Goal: Information Seeking & Learning: Check status

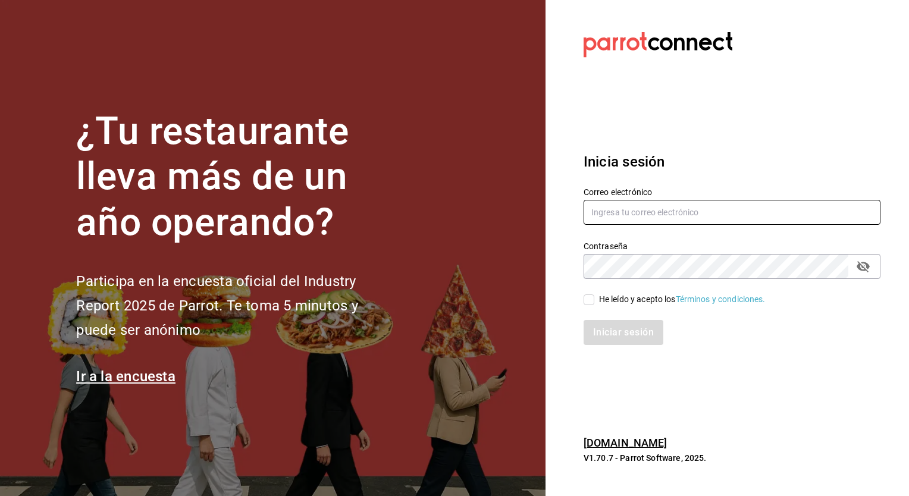
type input "[PERSON_NAME][EMAIL_ADDRESS][PERSON_NAME][DOMAIN_NAME]"
click at [588, 302] on input "He leído y acepto los Términos y condiciones." at bounding box center [589, 300] width 11 height 11
checkbox input "true"
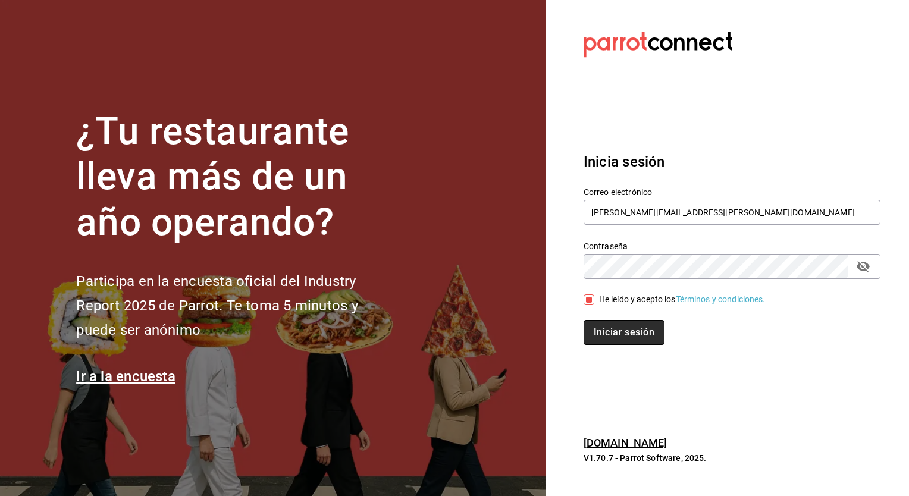
click at [610, 335] on button "Iniciar sesión" at bounding box center [624, 332] width 81 height 25
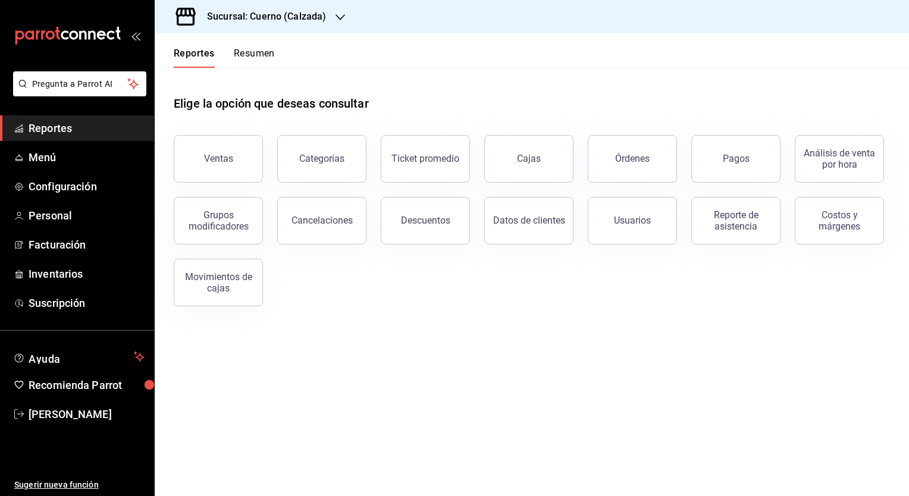
click at [336, 21] on icon "button" at bounding box center [341, 17] width 10 height 10
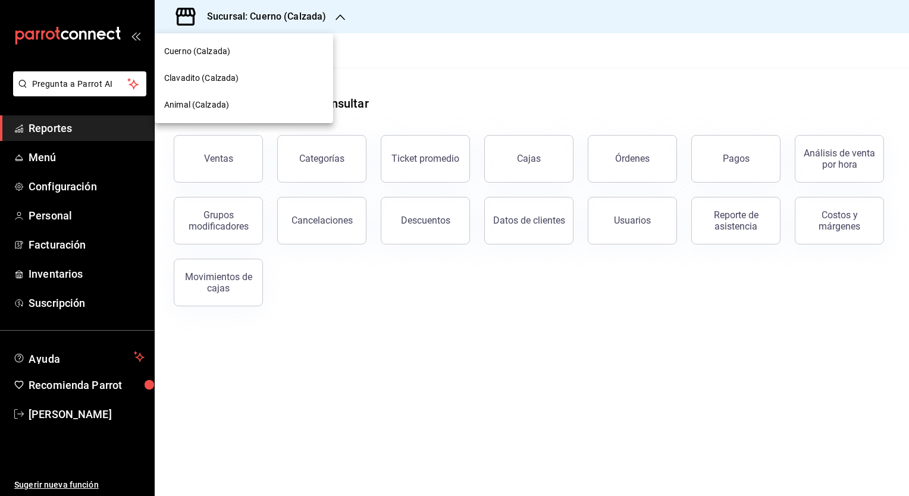
click at [279, 75] on div "Clavadito (Calzada)" at bounding box center [244, 78] width 160 height 12
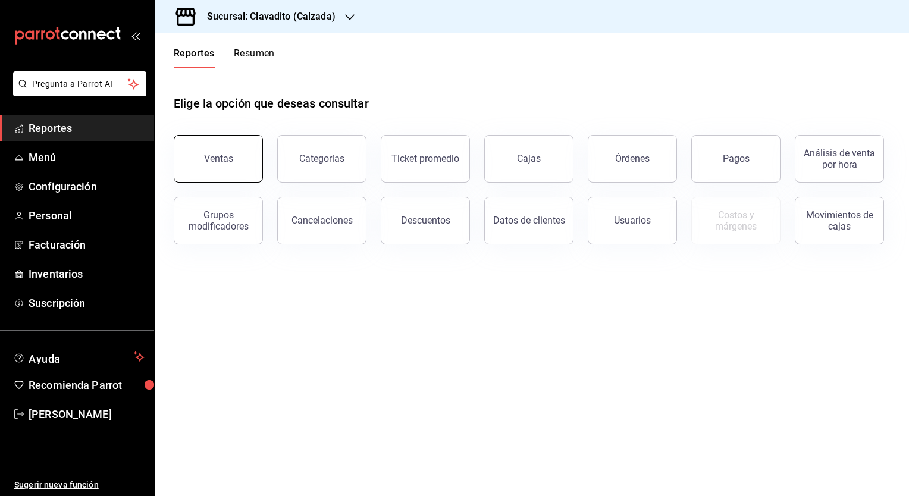
click at [229, 154] on div "Ventas" at bounding box center [218, 158] width 29 height 11
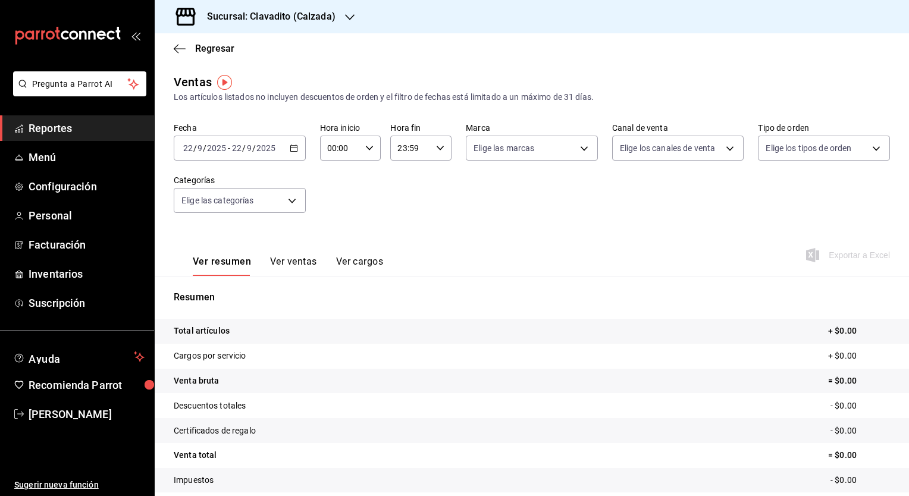
click at [295, 153] on div "2025-09-22 22 / 9 / 2025 - 2025-09-22 22 / 9 / 2025" at bounding box center [240, 148] width 132 height 25
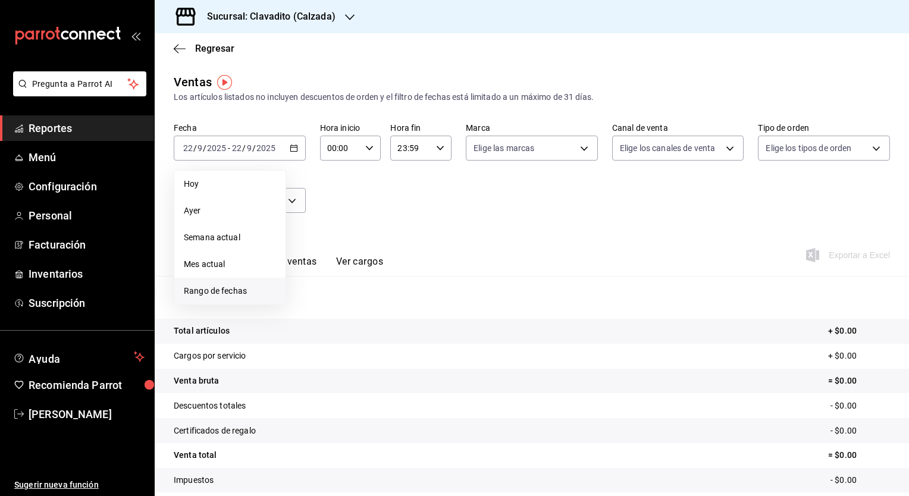
click at [229, 289] on span "Rango de fechas" at bounding box center [230, 291] width 92 height 12
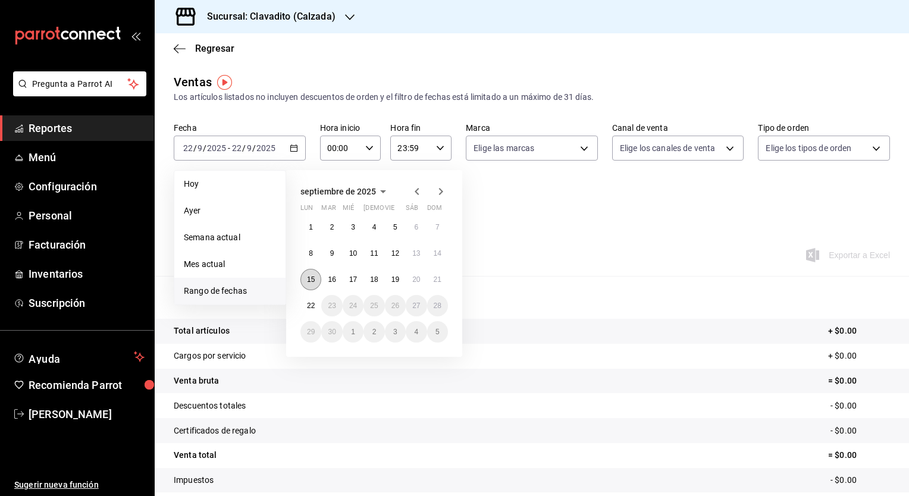
click at [309, 280] on abbr "15" at bounding box center [311, 280] width 8 height 8
click at [310, 304] on abbr "22" at bounding box center [311, 306] width 8 height 8
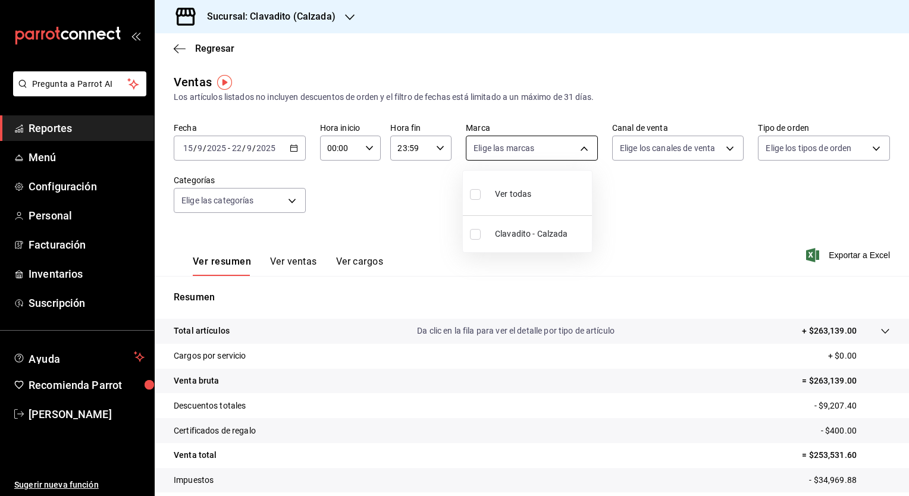
click at [573, 150] on body "Pregunta a Parrot AI Reportes Menú Configuración Personal Facturación Inventari…" at bounding box center [454, 248] width 909 height 496
click at [474, 198] on input "checkbox" at bounding box center [475, 194] width 11 height 11
checkbox input "true"
type input "7c6329b2-7c80-4d0a-92e1-359a60270725"
checkbox input "true"
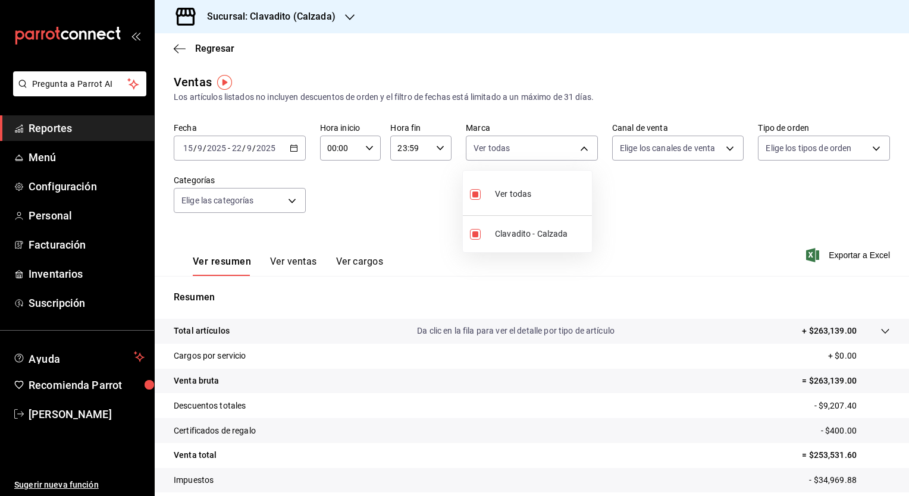
click at [723, 149] on div at bounding box center [454, 248] width 909 height 496
click at [723, 149] on body "Pregunta a Parrot AI Reportes Menú Configuración Personal Facturación Inventari…" at bounding box center [454, 248] width 909 height 496
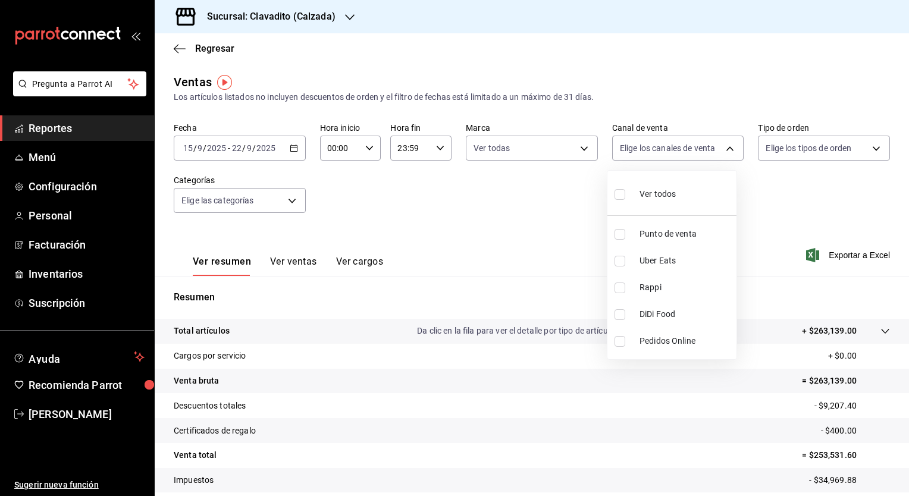
click at [621, 195] on input "checkbox" at bounding box center [620, 194] width 11 height 11
checkbox input "true"
type input "PARROT,UBER_EATS,RAPPI,DIDI_FOOD,ONLINE"
checkbox input "true"
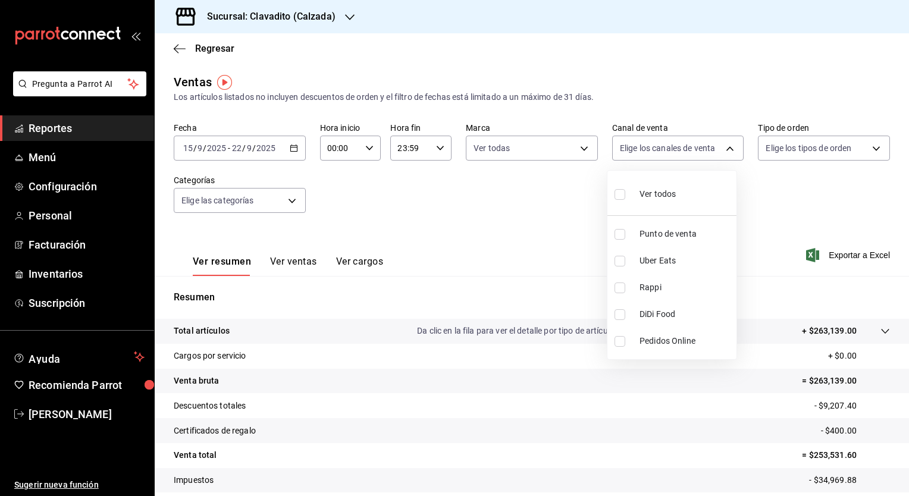
checkbox input "true"
click at [869, 152] on div at bounding box center [454, 248] width 909 height 496
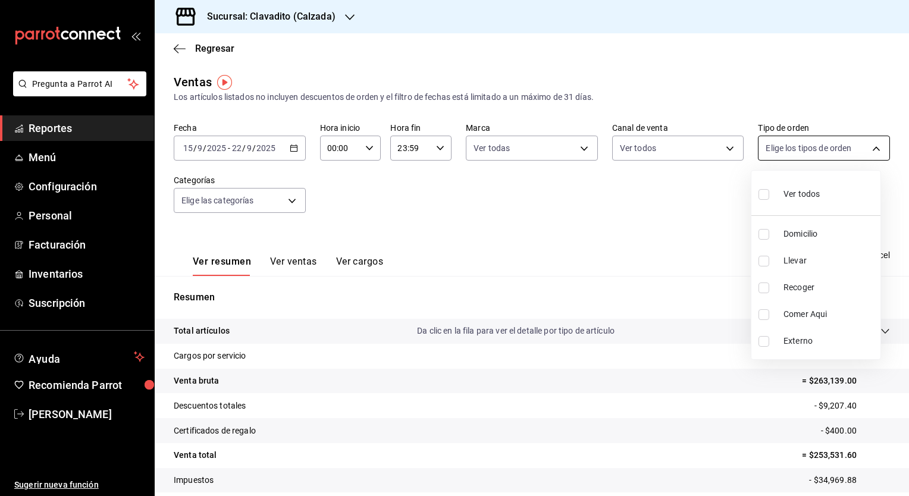
click at [869, 145] on body "Pregunta a Parrot AI Reportes Menú Configuración Personal Facturación Inventari…" at bounding box center [454, 248] width 909 height 496
click at [765, 193] on input "checkbox" at bounding box center [764, 194] width 11 height 11
checkbox input "true"
type input "20a2434e-5507-4b1d-99f8-d1d700608abd,c8008fd8-0959-4104-94f5-898138fc7a10,5c160…"
checkbox input "true"
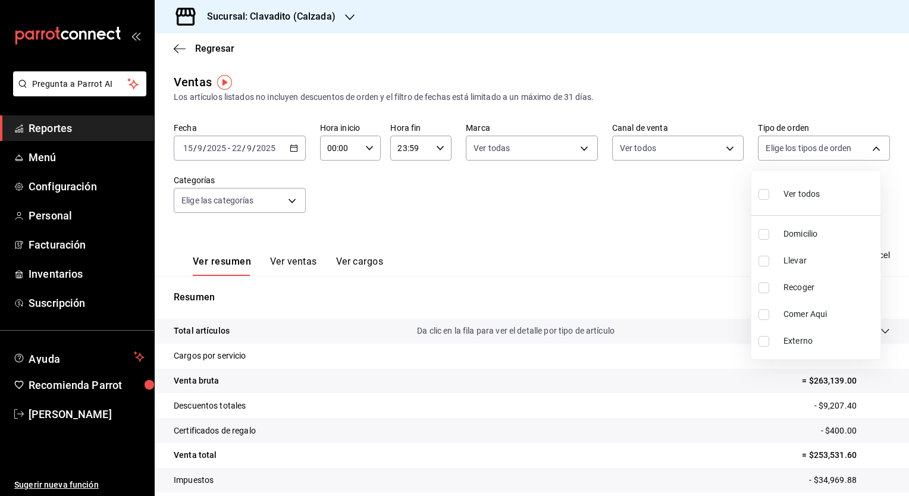
checkbox input "true"
click at [291, 203] on div at bounding box center [454, 248] width 909 height 496
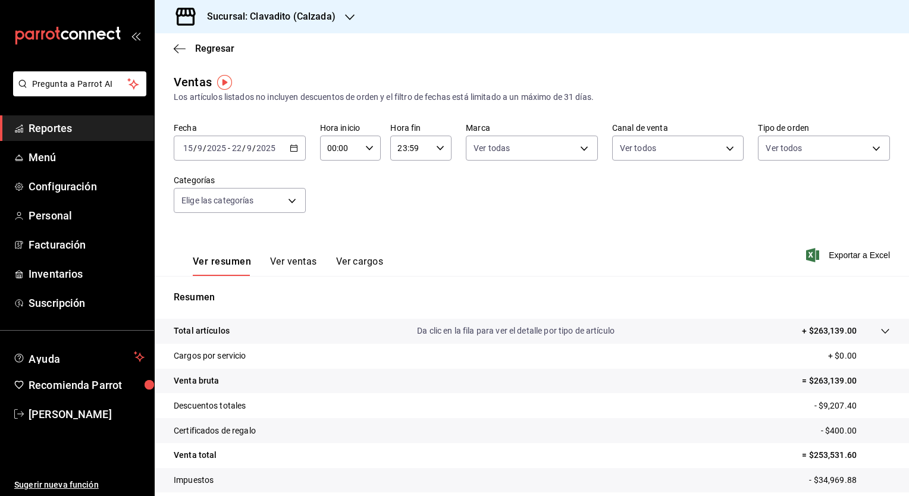
click at [291, 203] on body "Pregunta a Parrot AI Reportes Menú Configuración Personal Facturación Inventari…" at bounding box center [454, 248] width 909 height 496
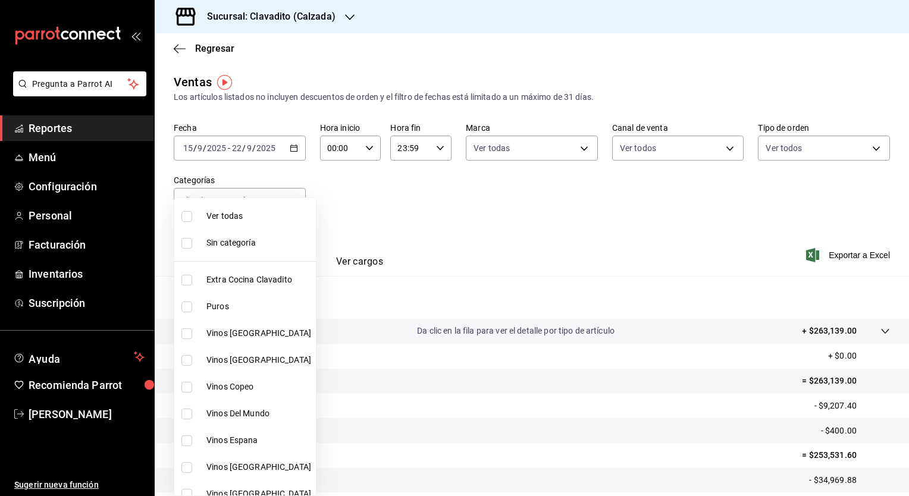
click at [184, 217] on input "checkbox" at bounding box center [187, 216] width 11 height 11
checkbox input "true"
type input "baf57ed1-919f-4c82-8763-5f61bb5ecf6c,a733550a-1833-4f39-b337-4b288d8ef239,37b97…"
checkbox input "true"
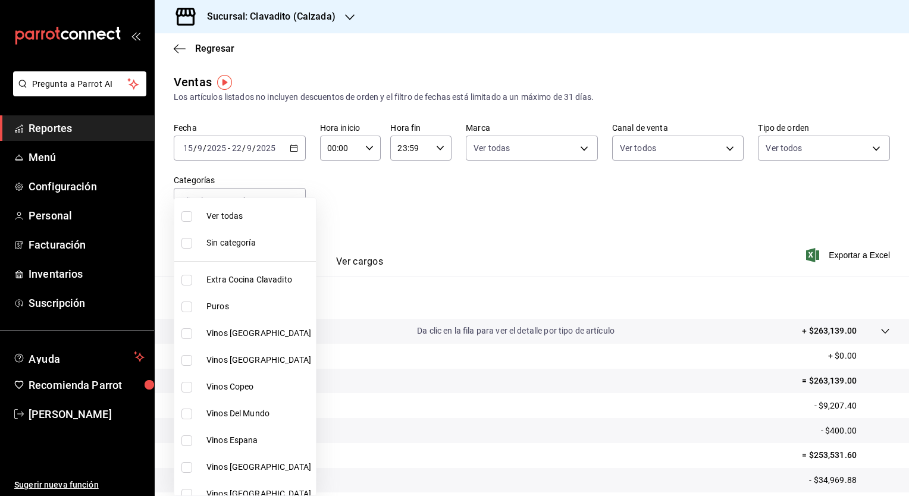
checkbox input "true"
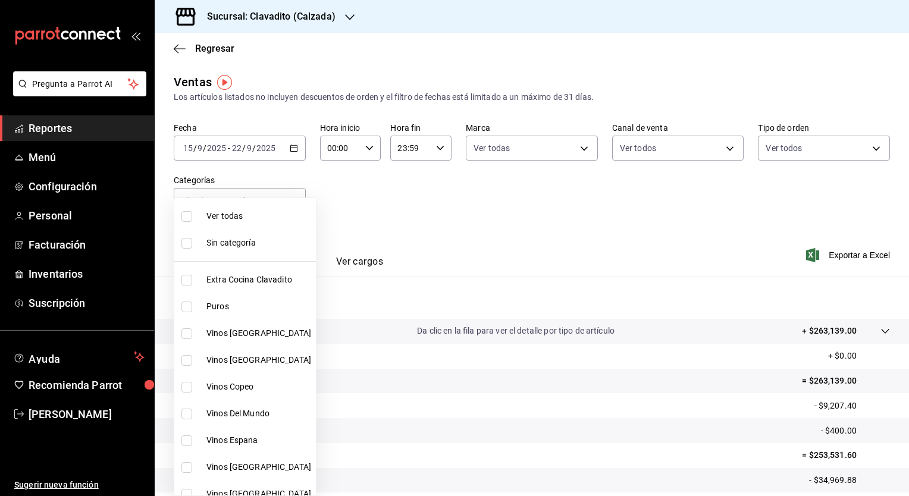
checkbox input "true"
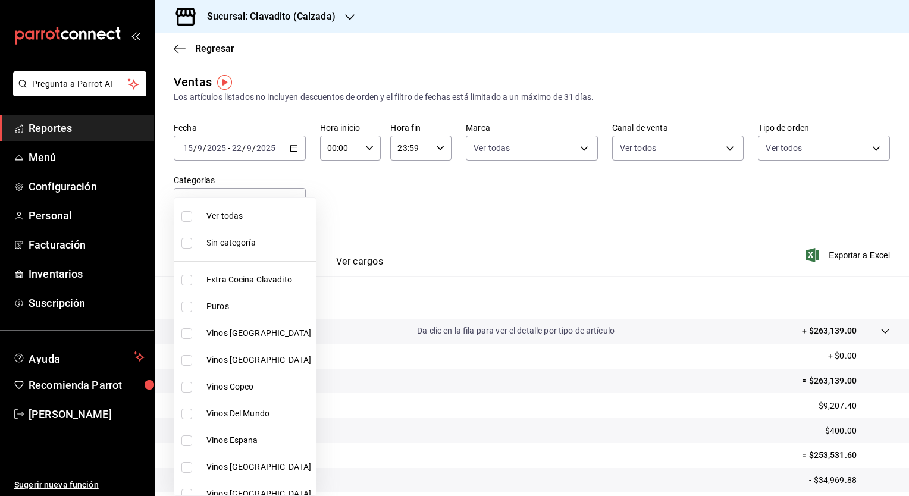
checkbox input "true"
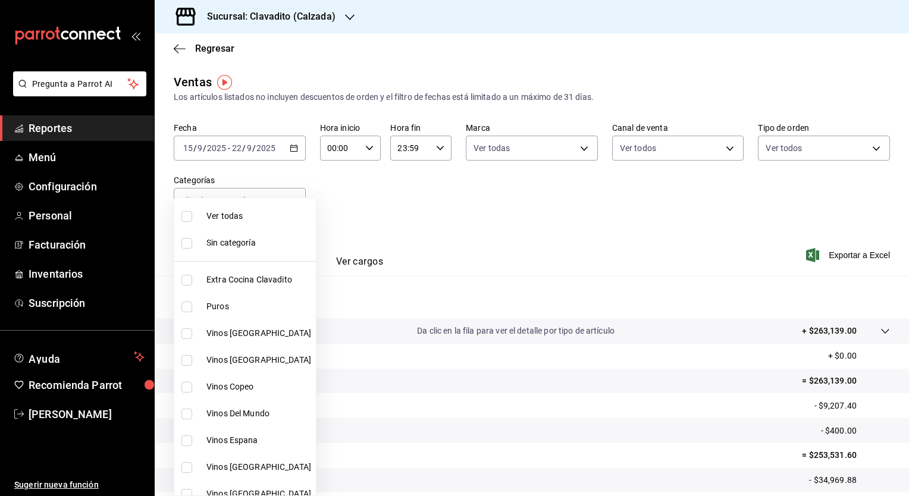
checkbox input "true"
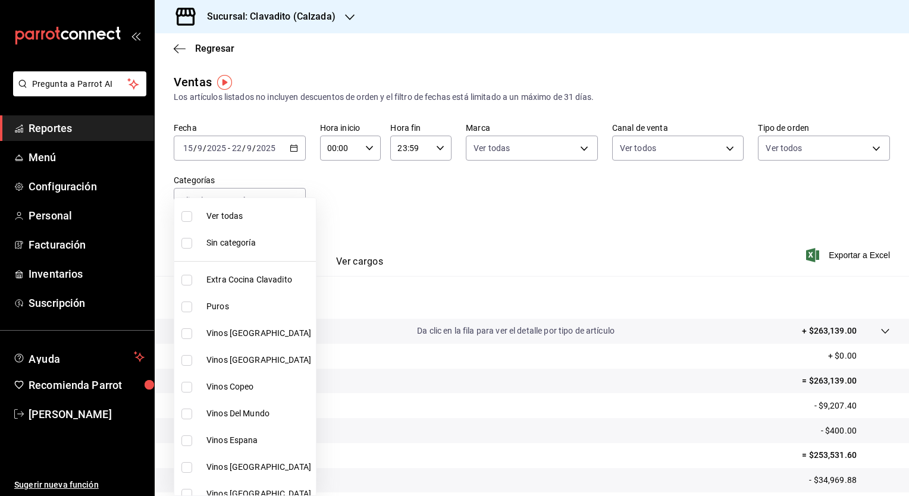
checkbox input "true"
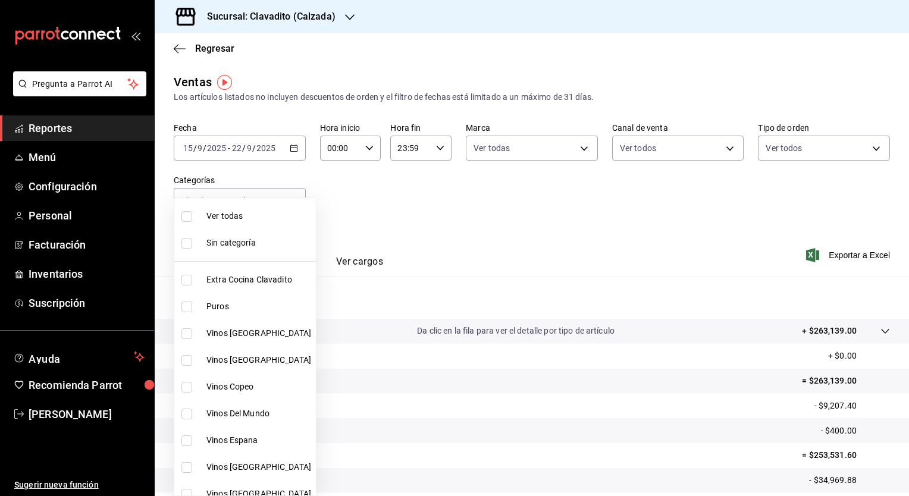
checkbox input "true"
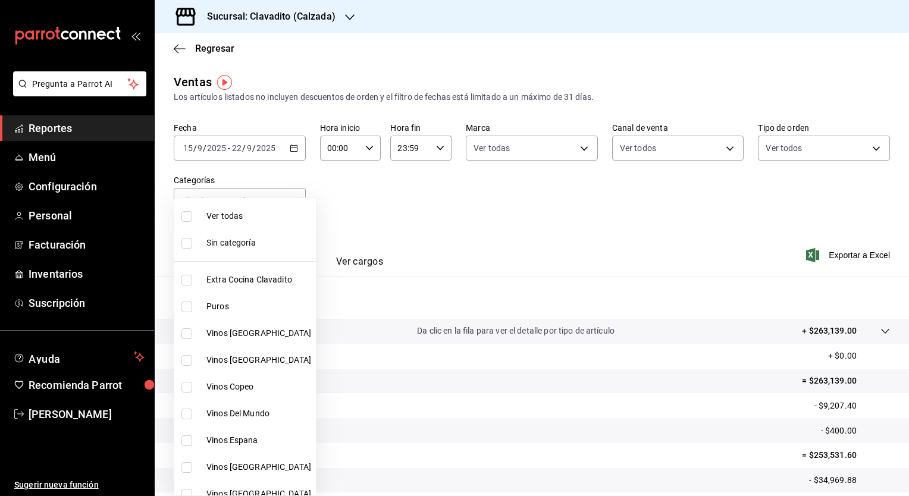
checkbox input "true"
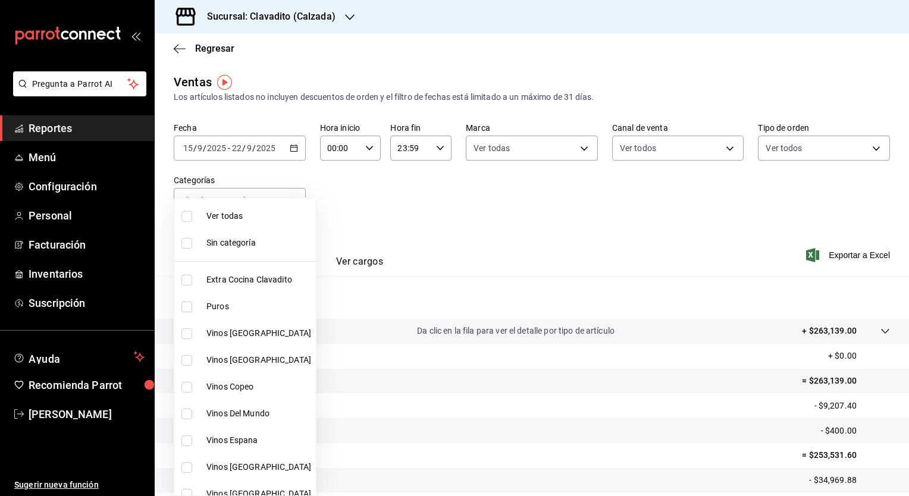
checkbox input "true"
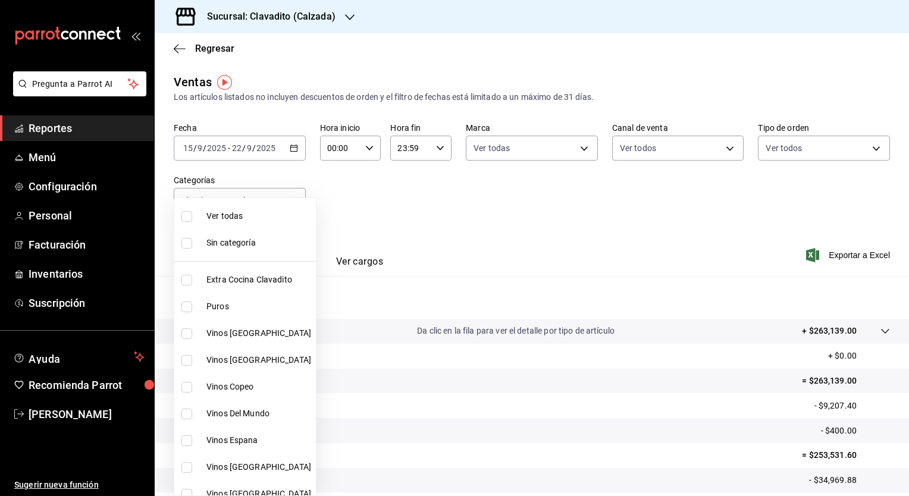
checkbox input "true"
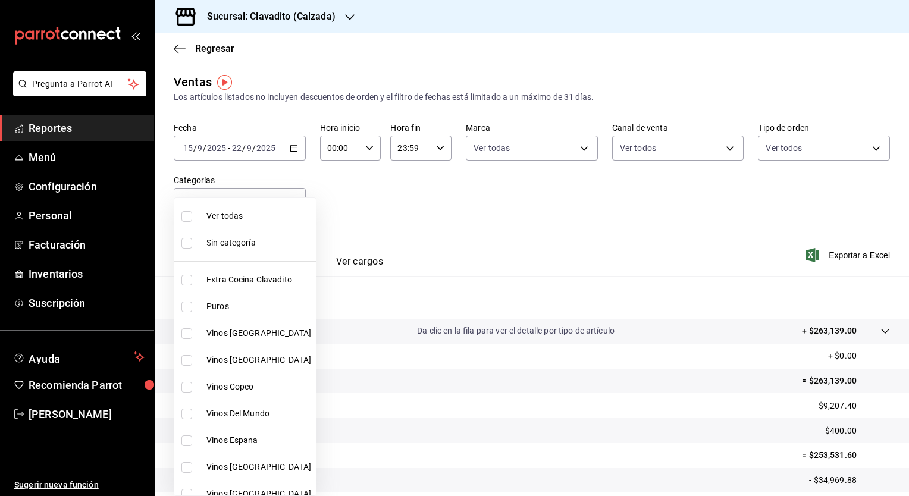
checkbox input "true"
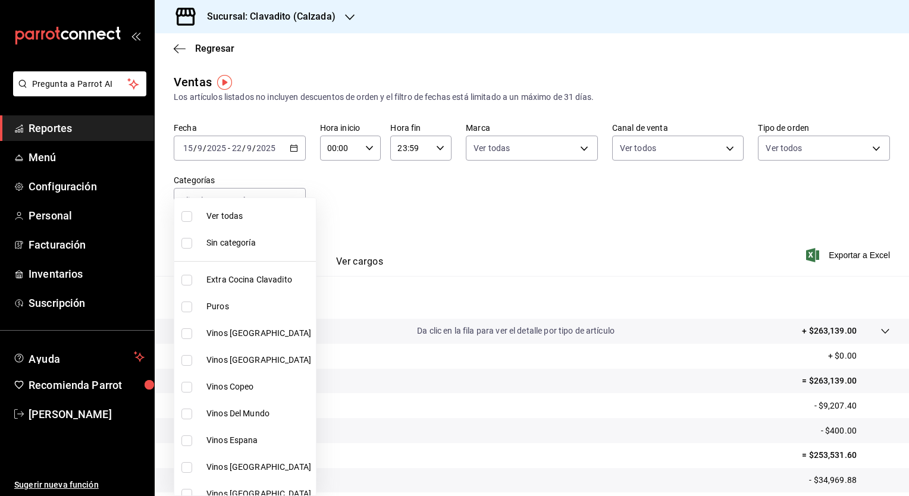
checkbox input "true"
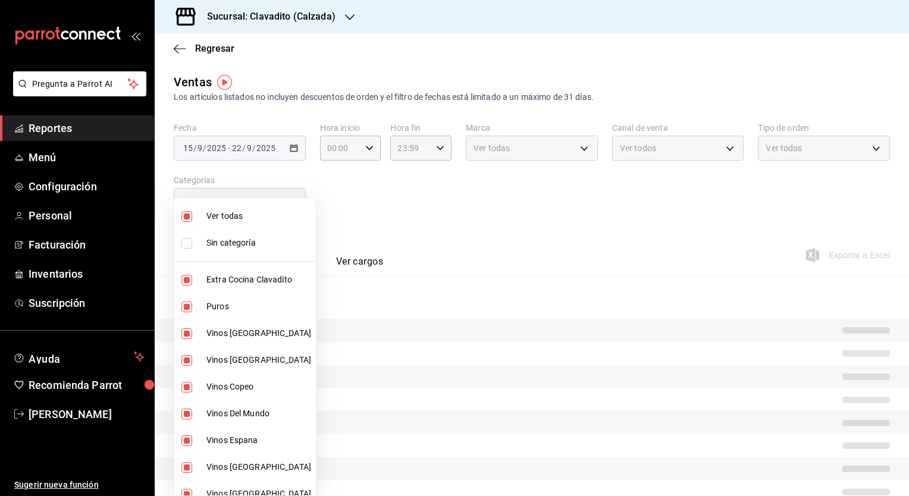
click at [377, 208] on div at bounding box center [454, 248] width 909 height 496
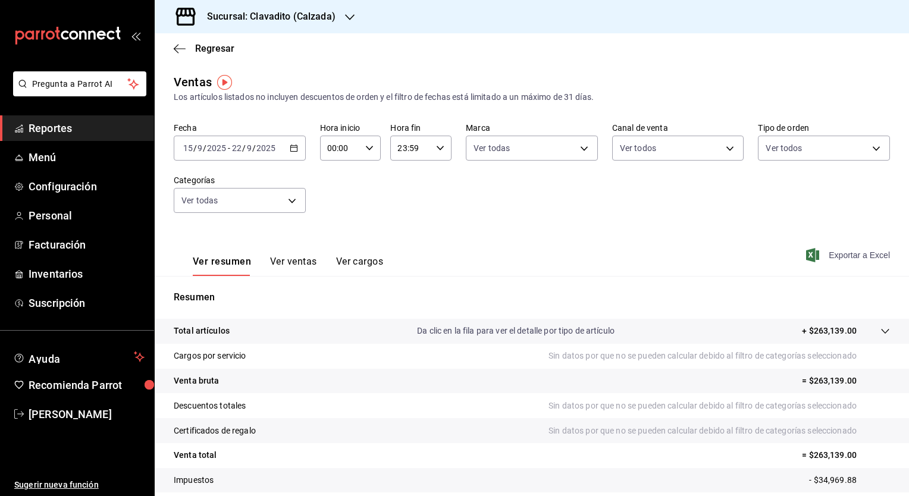
click at [836, 254] on span "Exportar a Excel" at bounding box center [850, 255] width 82 height 14
click at [349, 16] on icon "button" at bounding box center [350, 17] width 10 height 10
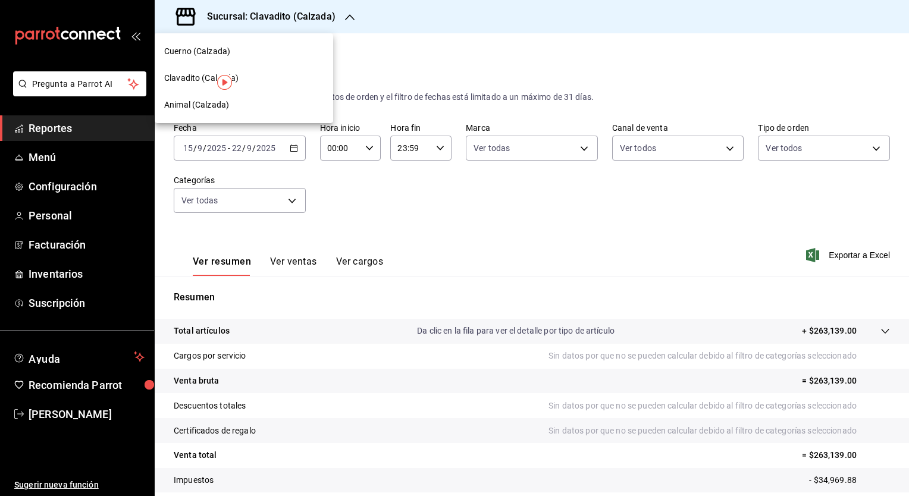
click at [183, 51] on span "Cuerno (Calzada)" at bounding box center [197, 51] width 66 height 12
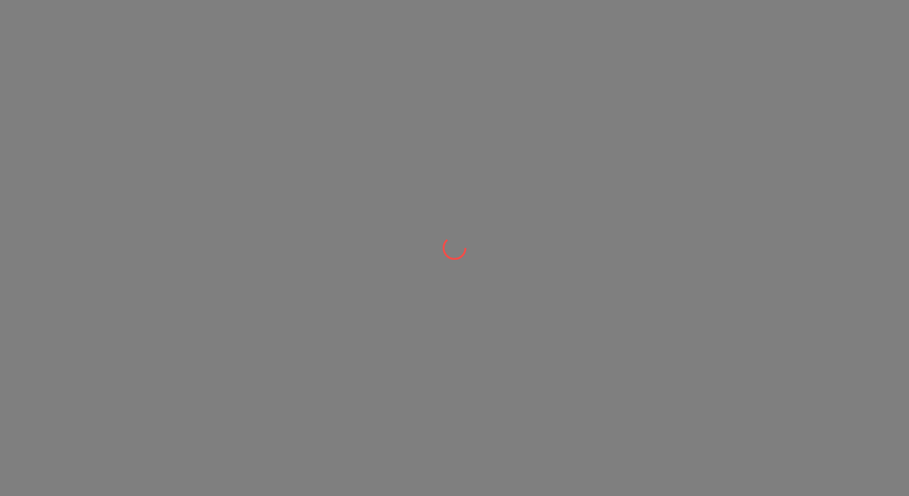
click at [183, 51] on div at bounding box center [454, 248] width 909 height 496
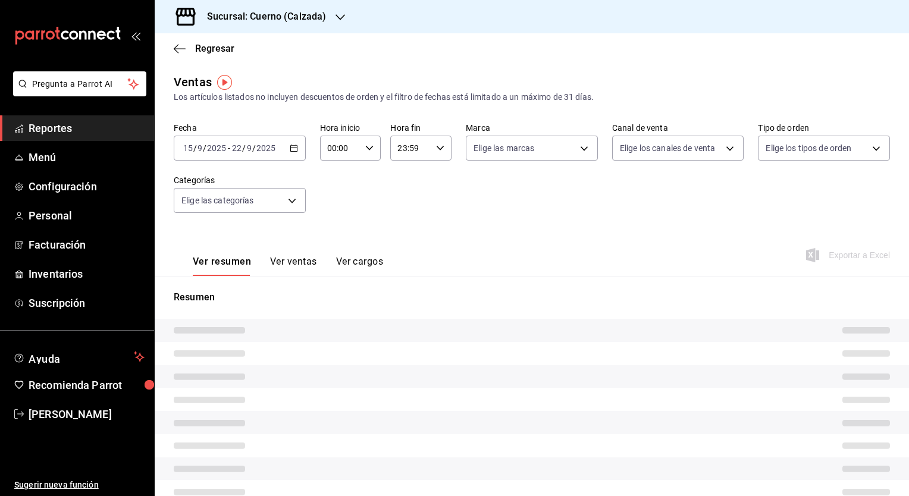
type input "PARROT,UBER_EATS,RAPPI,DIDI_FOOD,ONLINE"
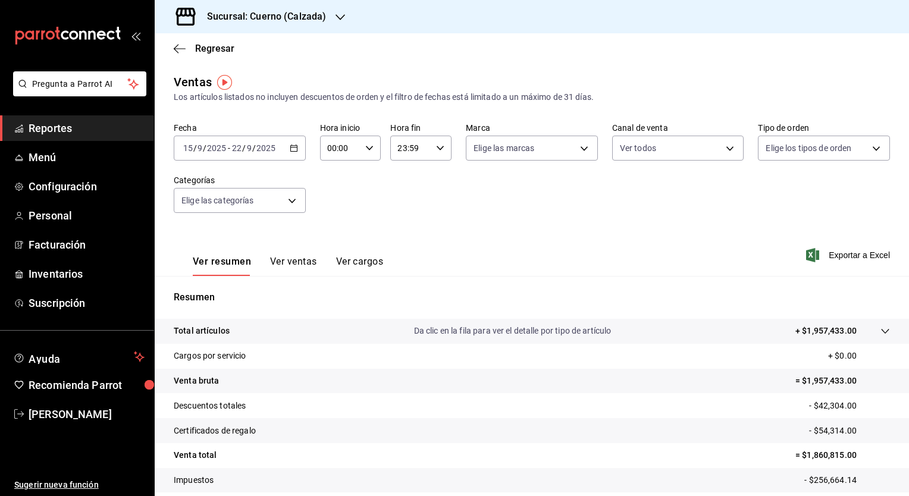
click at [293, 151] on icon "button" at bounding box center [294, 148] width 8 height 8
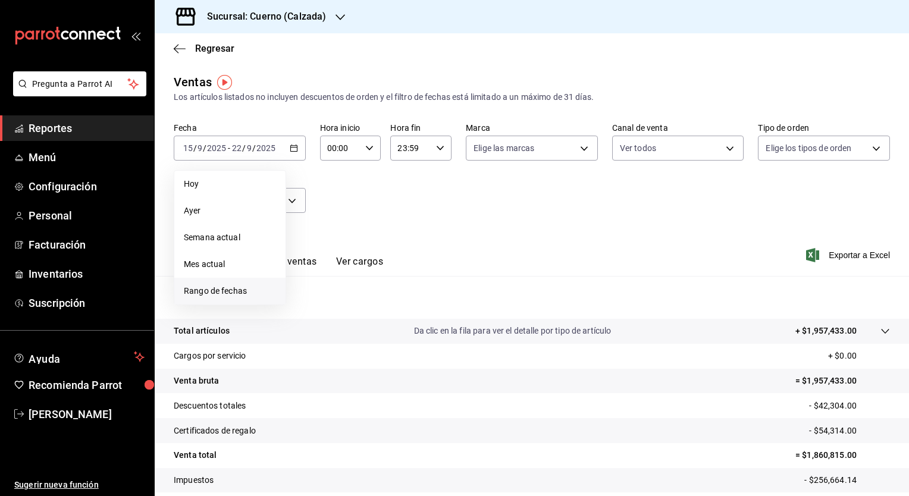
click at [217, 295] on span "Rango de fechas" at bounding box center [230, 291] width 92 height 12
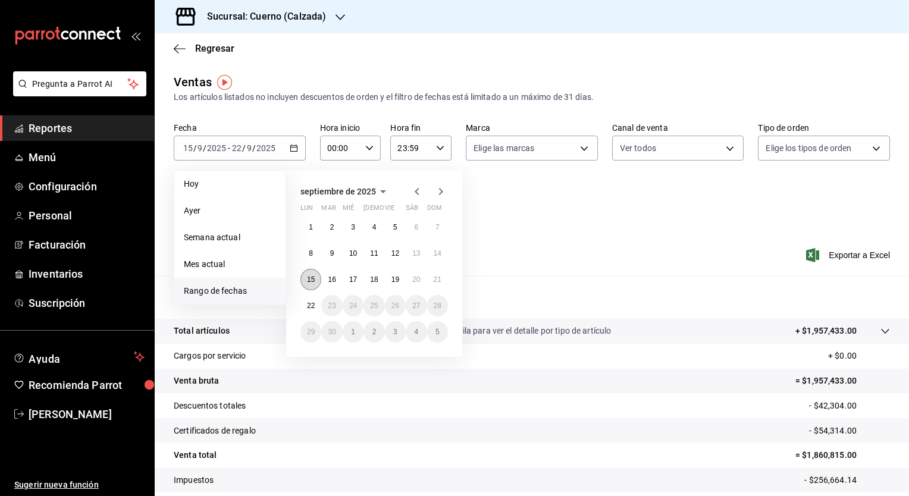
click at [314, 278] on abbr "15" at bounding box center [311, 280] width 8 height 8
click at [311, 302] on abbr "22" at bounding box center [311, 306] width 8 height 8
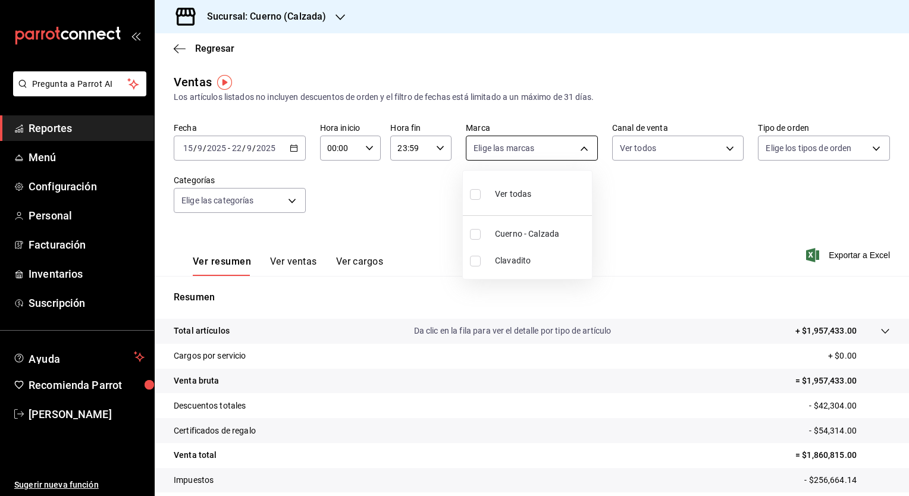
click at [585, 146] on body "Pregunta a Parrot AI Reportes Menú Configuración Personal Facturación Inventari…" at bounding box center [454, 248] width 909 height 496
click at [479, 233] on input "checkbox" at bounding box center [475, 234] width 11 height 11
checkbox input "true"
type input "b7ae777b-2dfc-42e0-9650-6cefdf37a424"
click at [722, 146] on div at bounding box center [454, 248] width 909 height 496
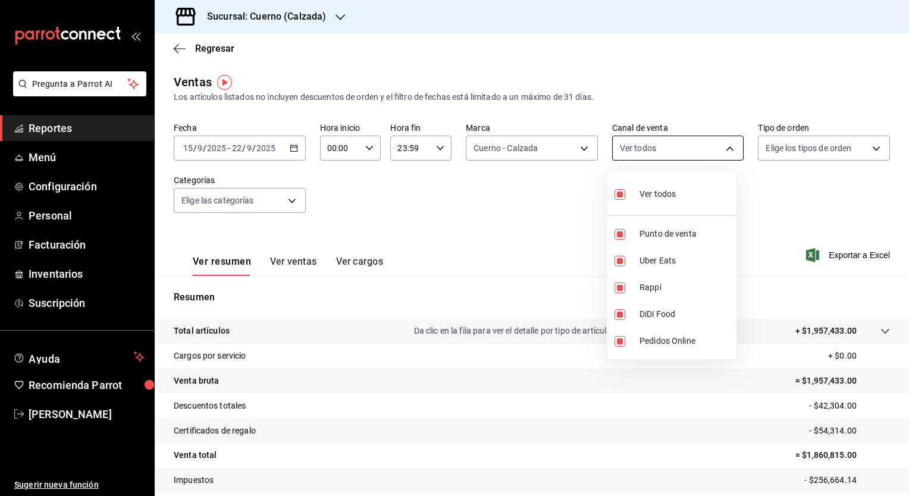
click at [722, 149] on body "Pregunta a Parrot AI Reportes Menú Configuración Personal Facturación Inventari…" at bounding box center [454, 248] width 909 height 496
click at [868, 149] on div at bounding box center [454, 248] width 909 height 496
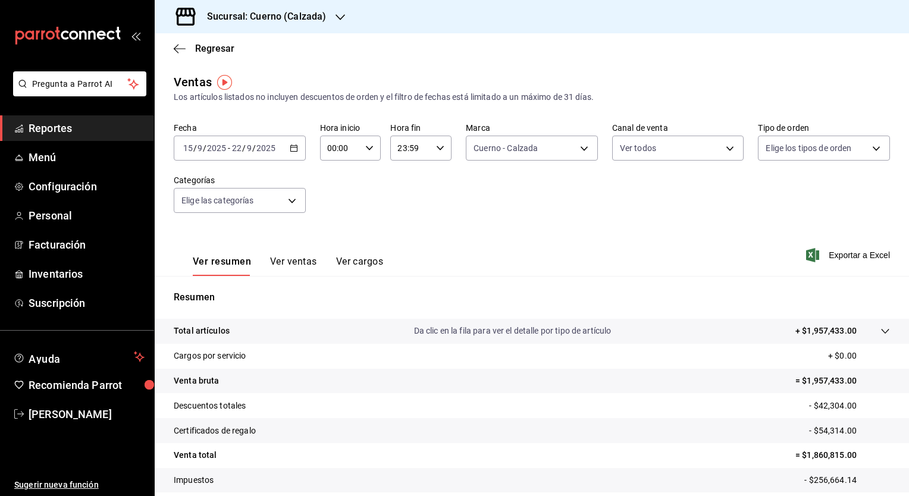
click at [868, 149] on body "Pregunta a Parrot AI Reportes Menú Configuración Personal Facturación Inventari…" at bounding box center [454, 248] width 909 height 496
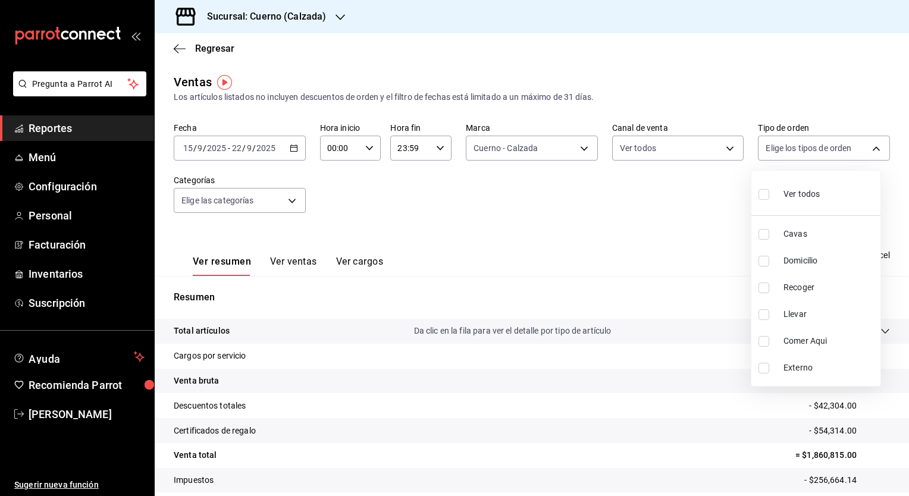
click at [762, 193] on input "checkbox" at bounding box center [764, 194] width 11 height 11
checkbox input "true"
type input "45550569-3ed2-40ec-865f-a78a43aad0fb,ed9744db-0daf-4564-a5b3-b3442505d928,23f9e…"
checkbox input "true"
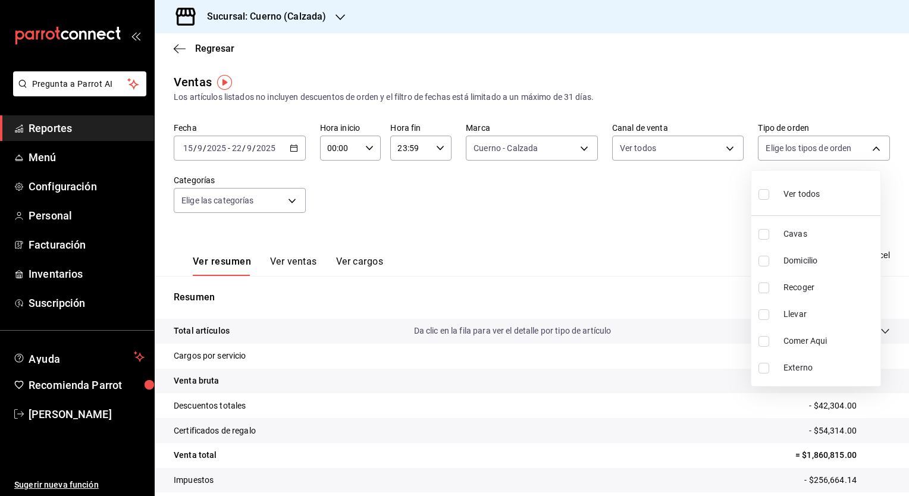
checkbox input "true"
click at [291, 201] on div at bounding box center [454, 248] width 909 height 496
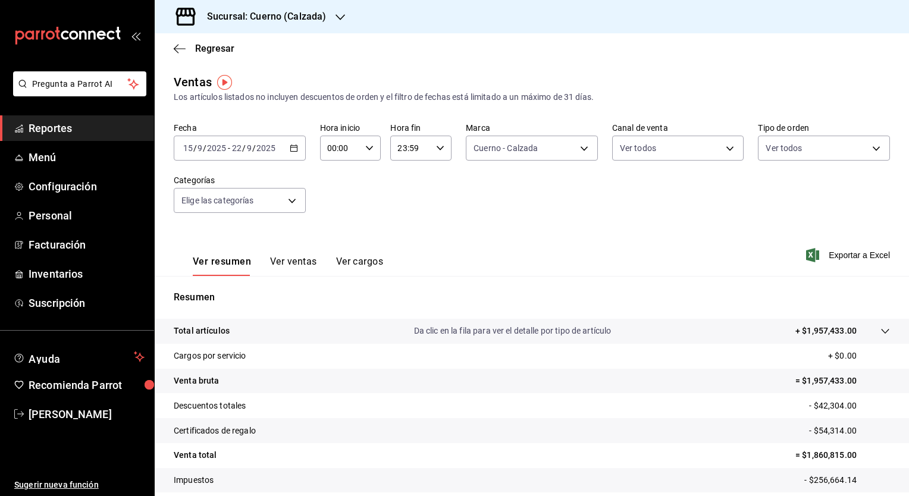
click at [291, 201] on body "Pregunta a Parrot AI Reportes Menú Configuración Personal Facturación Inventari…" at bounding box center [454, 248] width 909 height 496
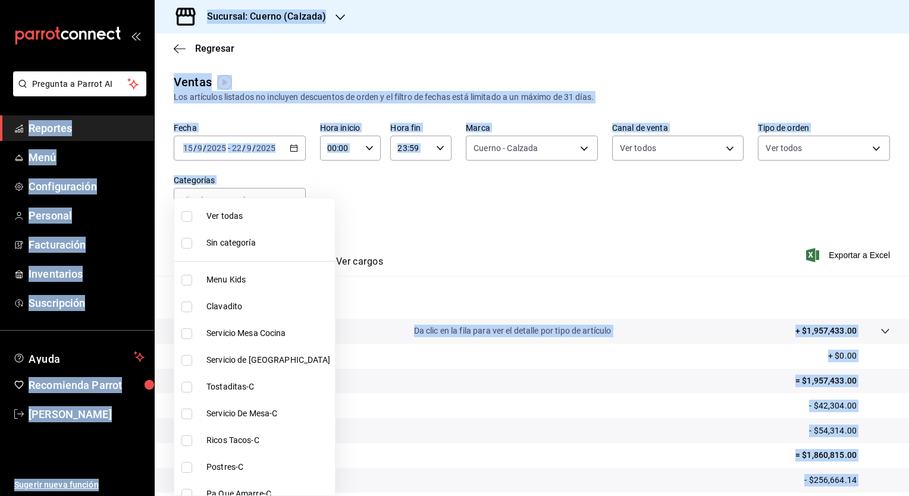
click at [291, 201] on div "Ver todas Sin categoría Menu Kids Clavadito Servicio Mesa Cocina Servicio de Me…" at bounding box center [454, 248] width 909 height 496
click at [188, 221] on input "checkbox" at bounding box center [187, 216] width 11 height 11
checkbox input "true"
type input "fcad426d-22b8-4bc7-85b2-27ee6775f3f6,560d4c35-d9fc-4089-91ff-402d238ea400,30284…"
checkbox input "true"
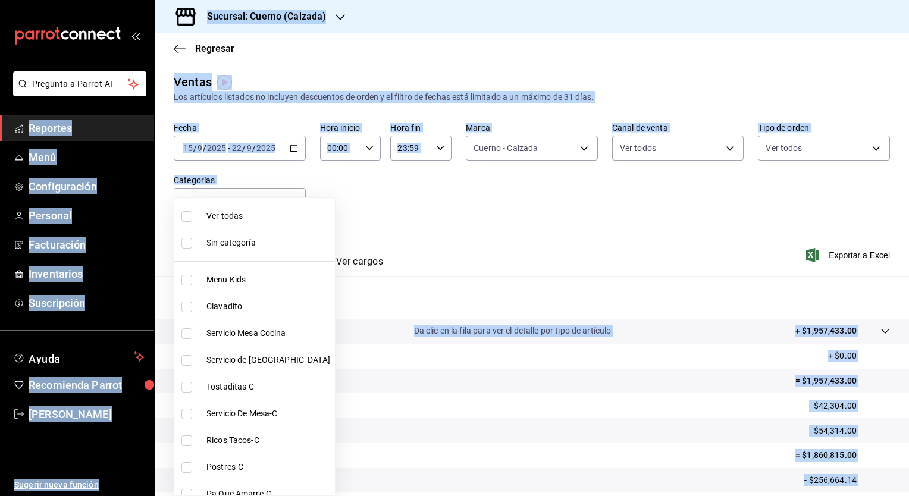
checkbox input "true"
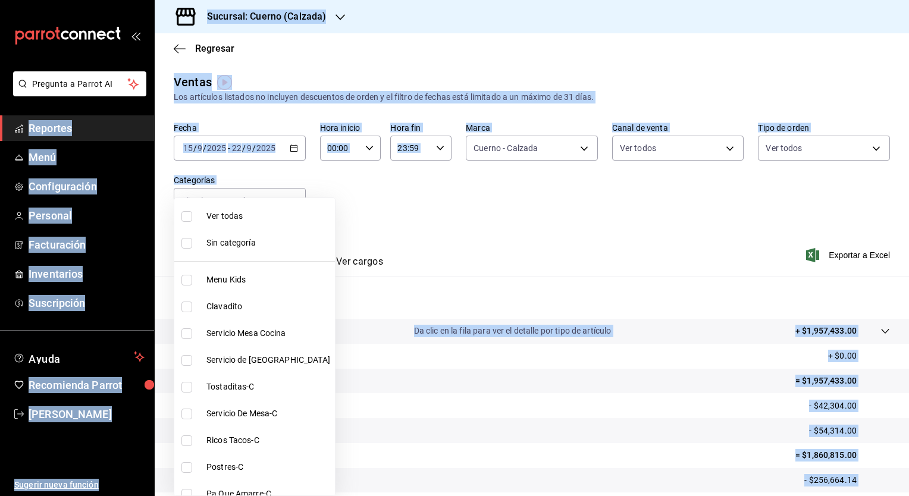
checkbox input "true"
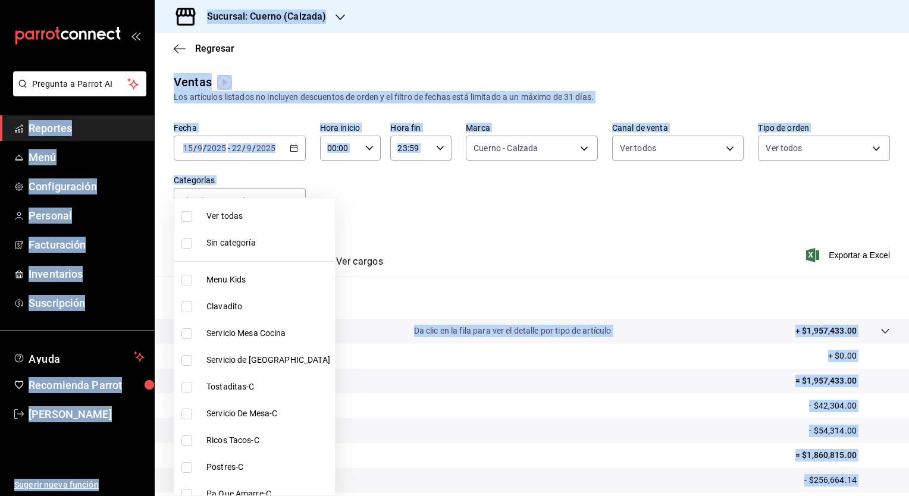
checkbox input "true"
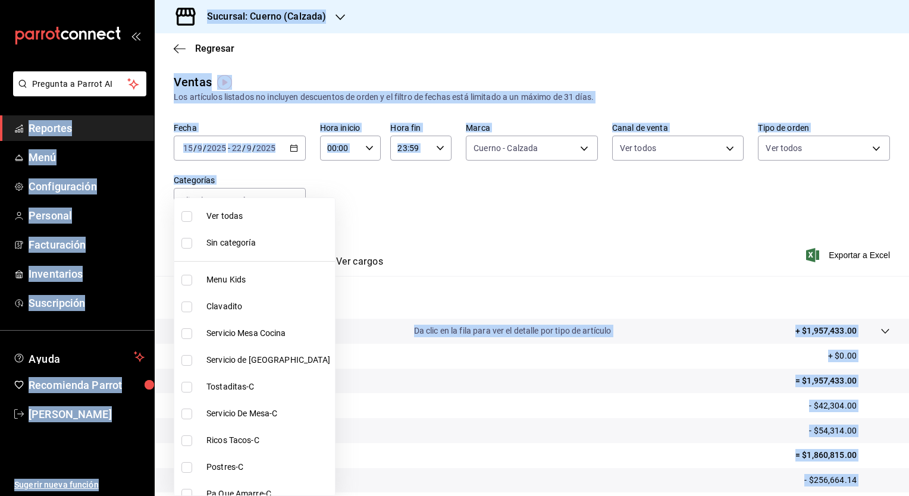
checkbox input "true"
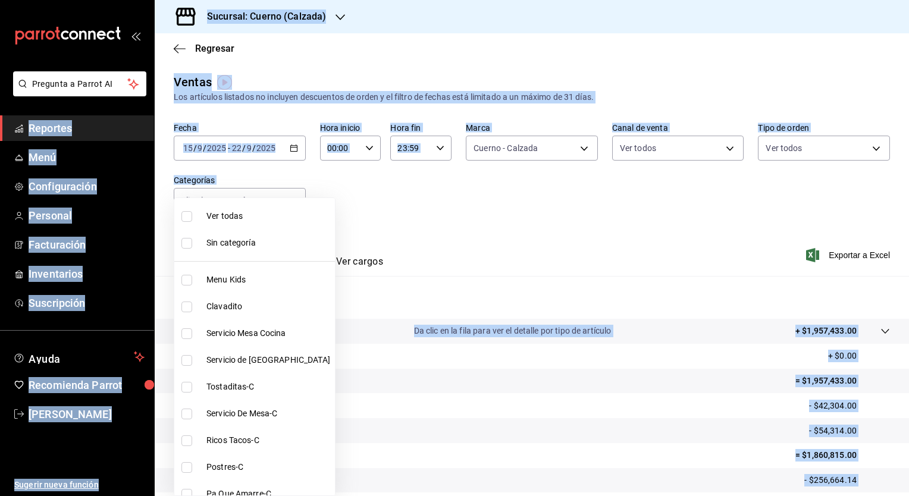
checkbox input "true"
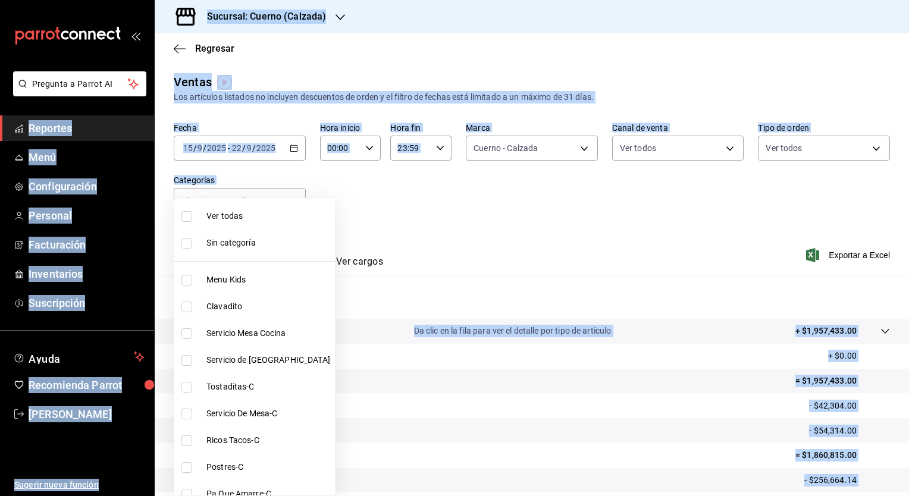
checkbox input "true"
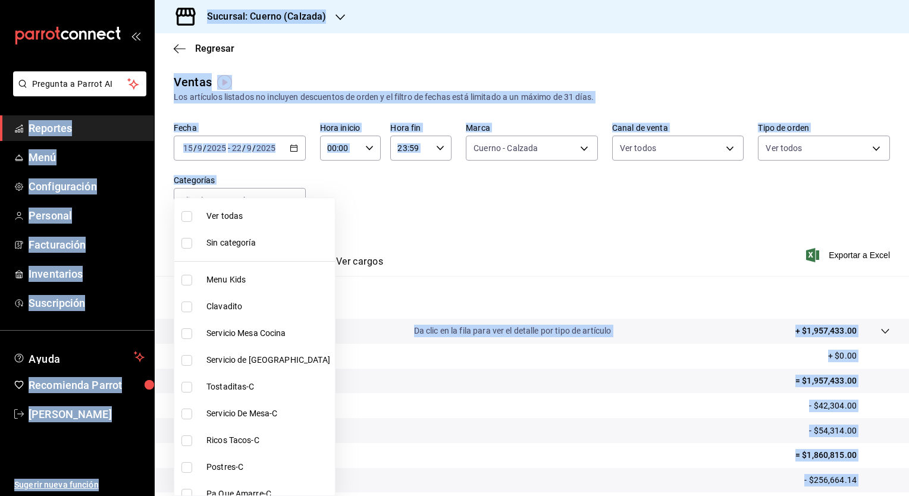
checkbox input "true"
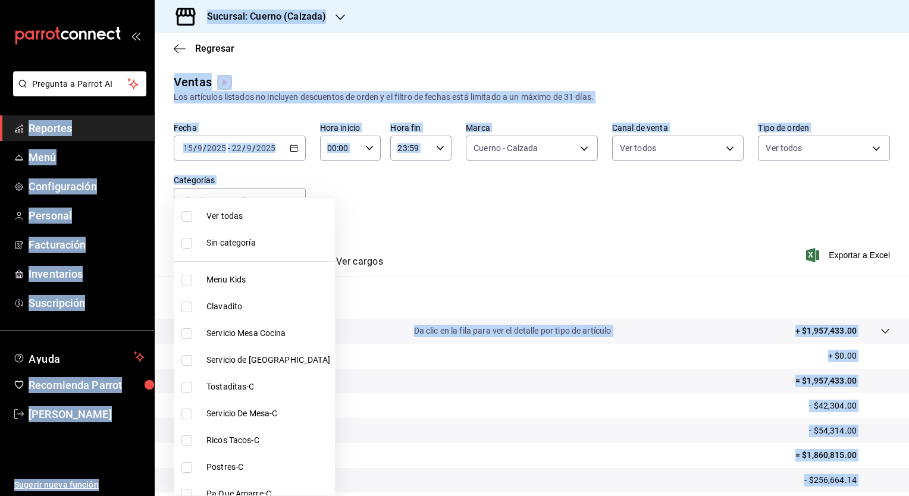
checkbox input "true"
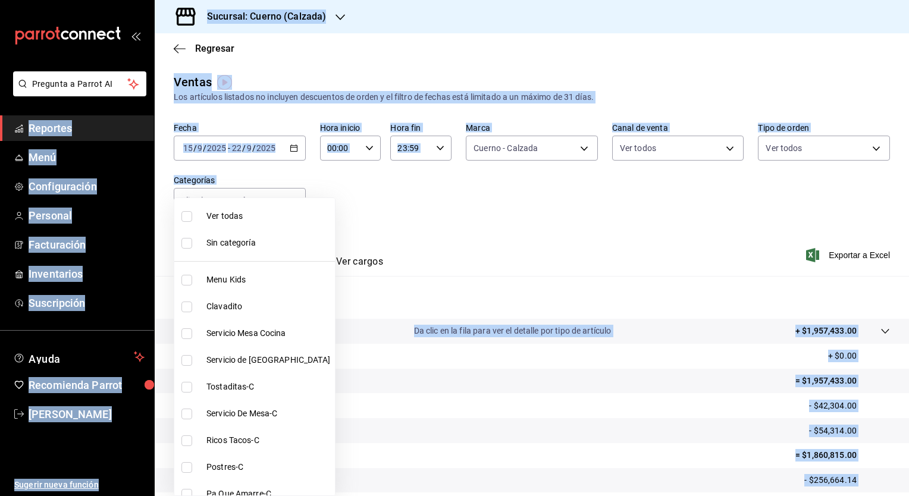
checkbox input "true"
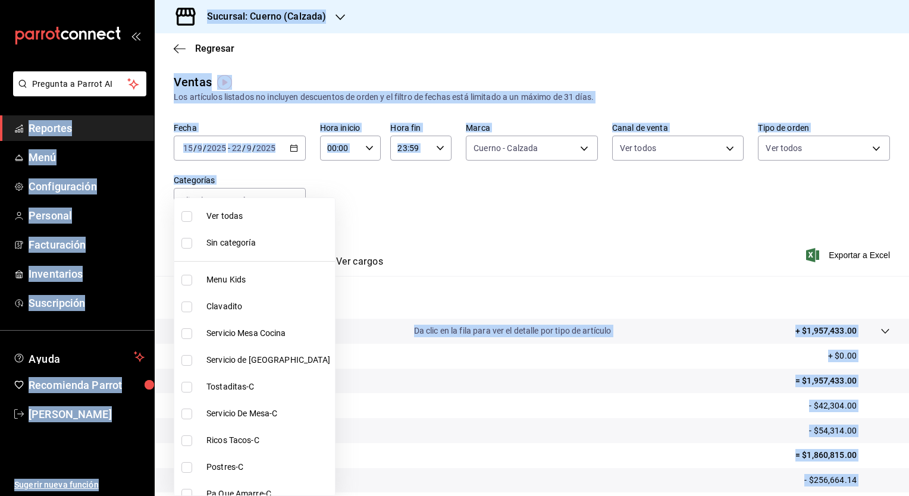
checkbox input "true"
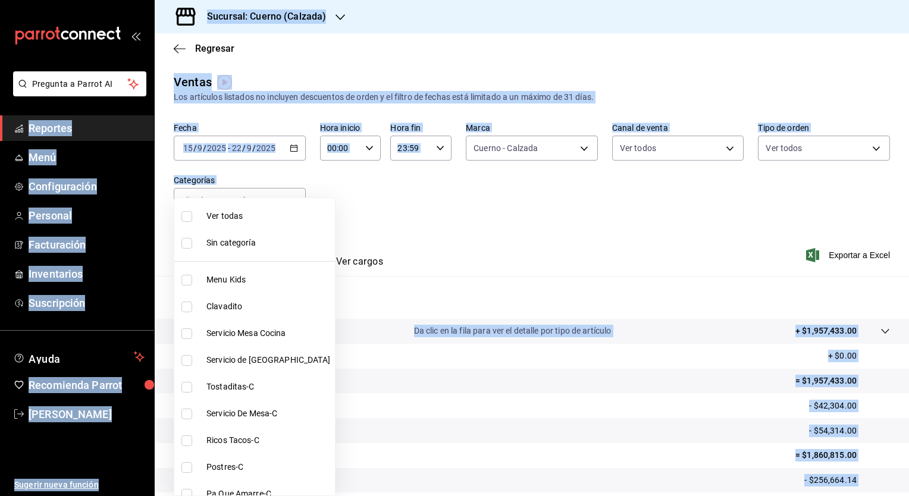
checkbox input "true"
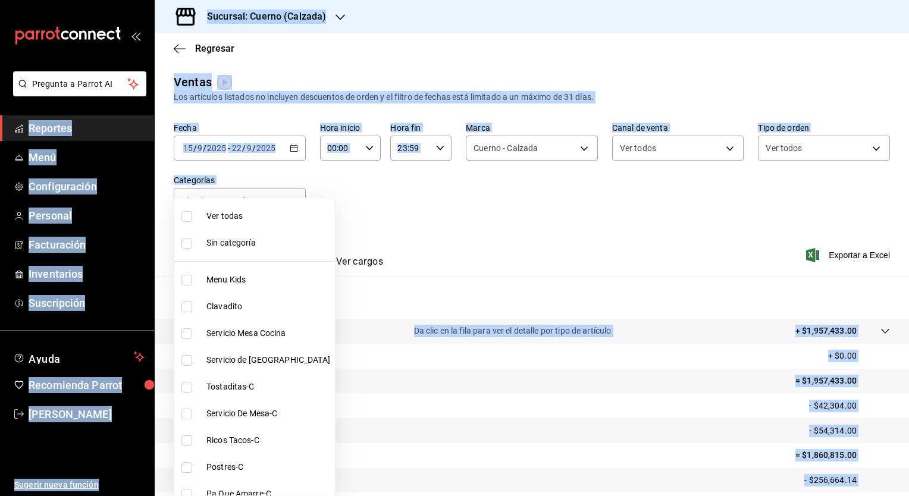
checkbox input "true"
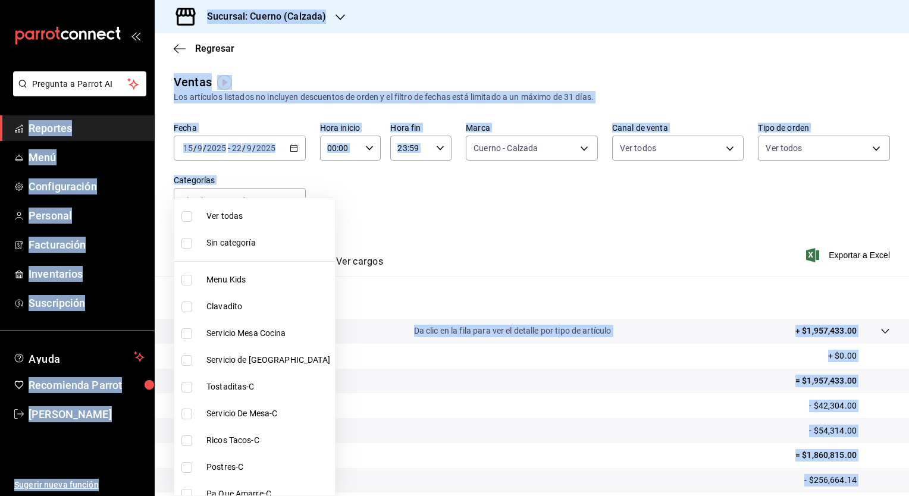
checkbox input "true"
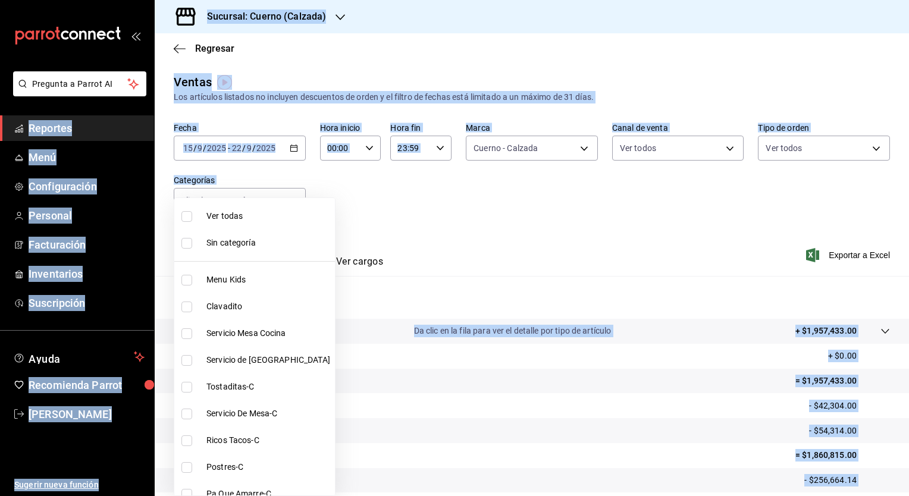
checkbox input "true"
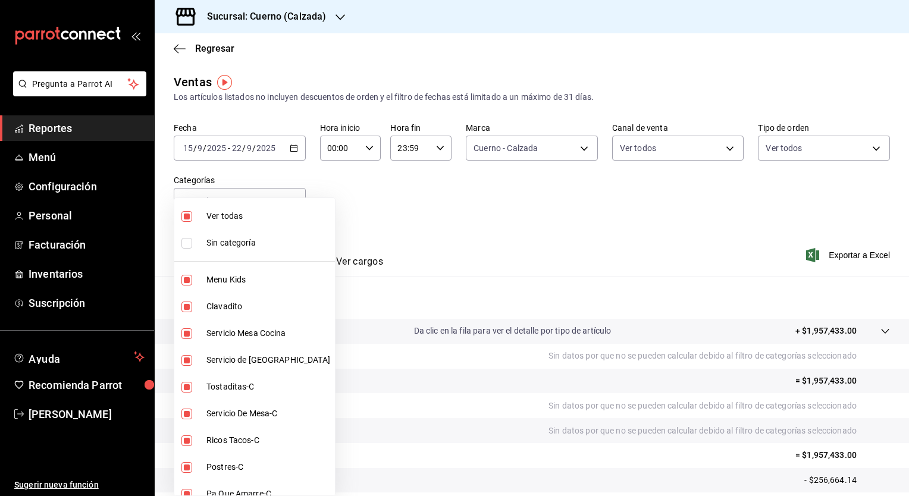
click at [386, 211] on div at bounding box center [454, 248] width 909 height 496
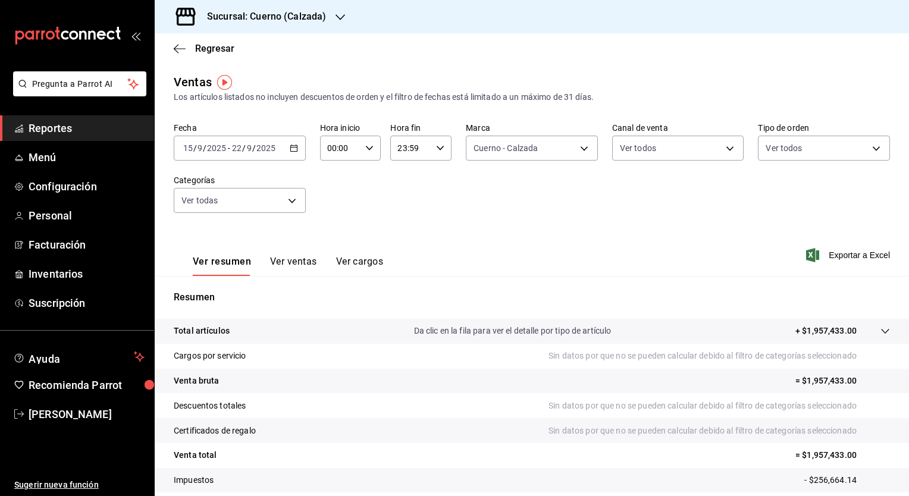
click at [290, 258] on button "Ver ventas" at bounding box center [293, 266] width 47 height 20
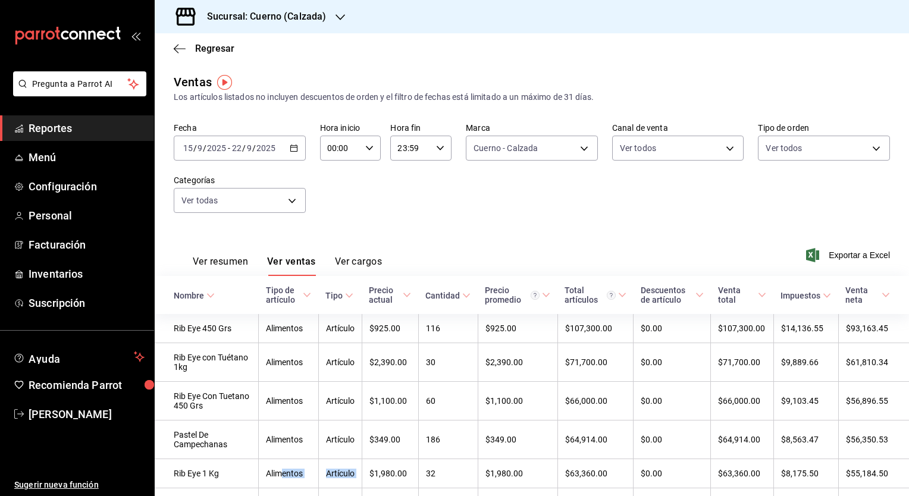
drag, startPoint x: 360, startPoint y: 473, endPoint x: 252, endPoint y: 482, distance: 107.5
click at [252, 482] on tr "Rib Eye 1 Kg Alimentos Artículo $1,980.00 32 $1,980.00 $63,360.00 $0.00 $63,360…" at bounding box center [532, 474] width 755 height 29
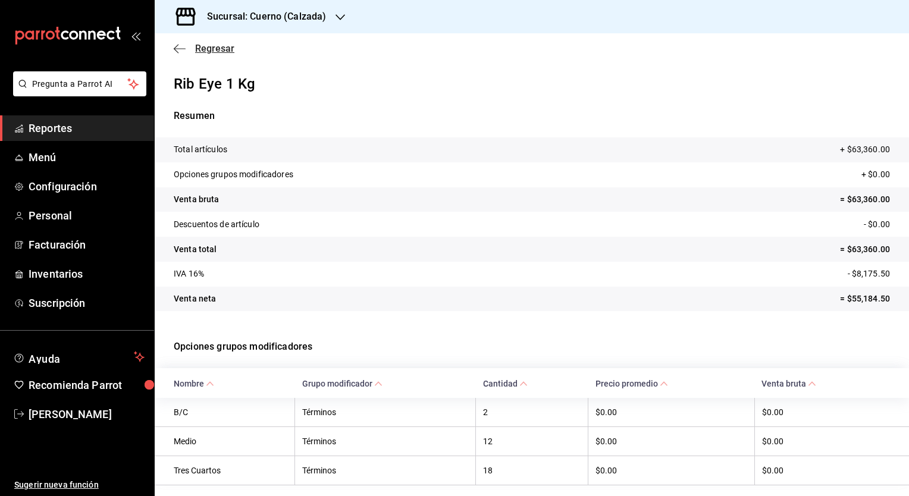
click at [183, 49] on icon "button" at bounding box center [180, 48] width 12 height 11
click at [216, 50] on span "Regresar" at bounding box center [214, 48] width 39 height 11
click at [221, 51] on span "Regresar" at bounding box center [214, 48] width 39 height 11
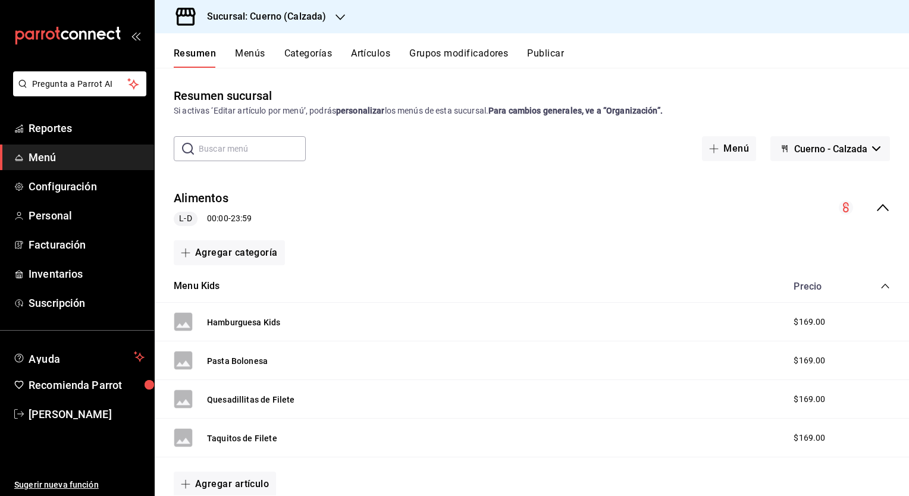
click at [355, 53] on button "Artículos" at bounding box center [370, 58] width 39 height 20
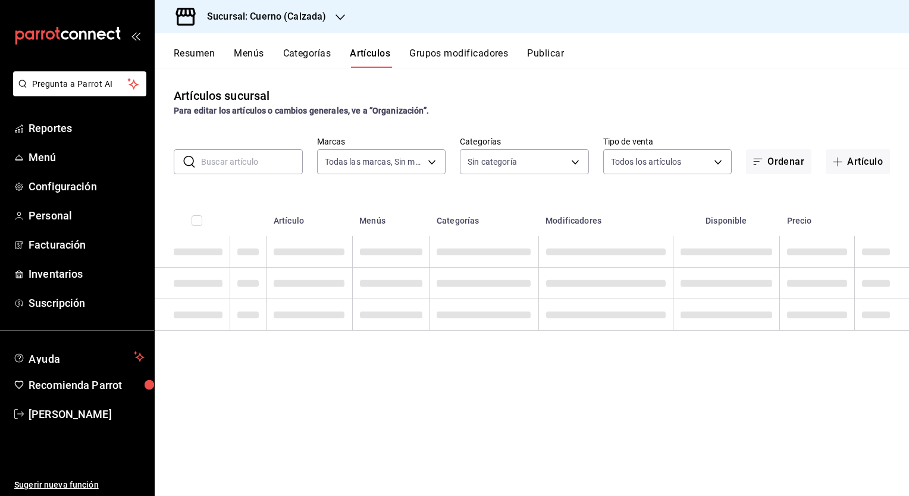
type input "b7ae777b-2dfc-42e0-9650-6cefdf37a424,c000f1c0-fb9f-4016-8e6a-f0d1e83e893d"
type input "fcad426d-22b8-4bc7-85b2-27ee6775f3f6,560d4c35-d9fc-4089-91ff-402d238ea400,30284…"
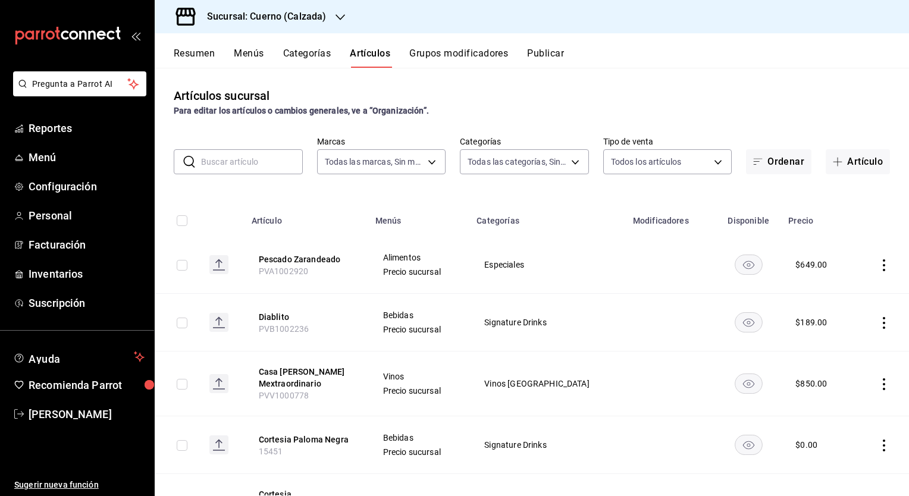
click at [240, 54] on button "Menús" at bounding box center [249, 58] width 30 height 20
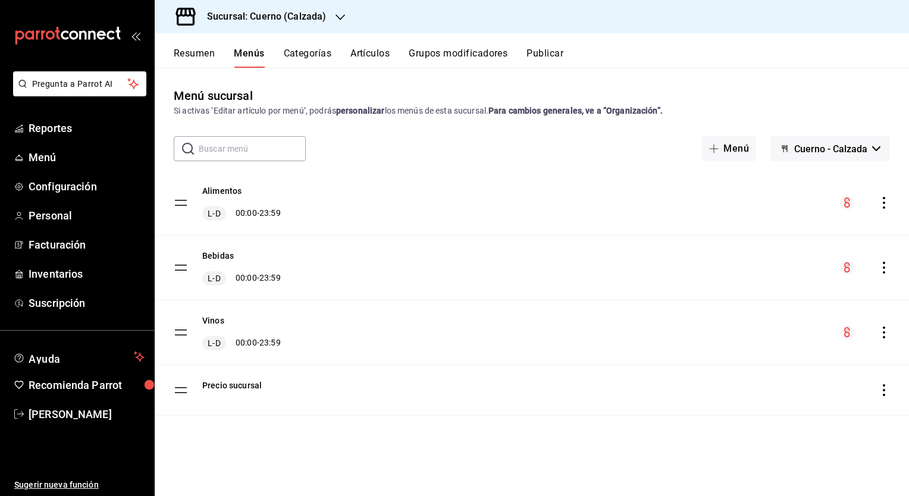
click at [205, 51] on button "Resumen" at bounding box center [194, 58] width 41 height 20
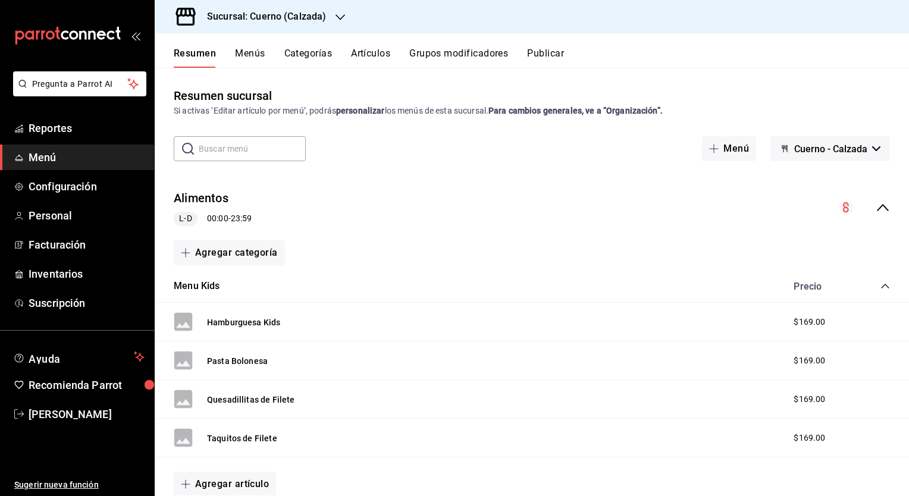
click at [66, 158] on span "Menú" at bounding box center [87, 157] width 116 height 16
click at [74, 129] on span "Reportes" at bounding box center [87, 128] width 116 height 16
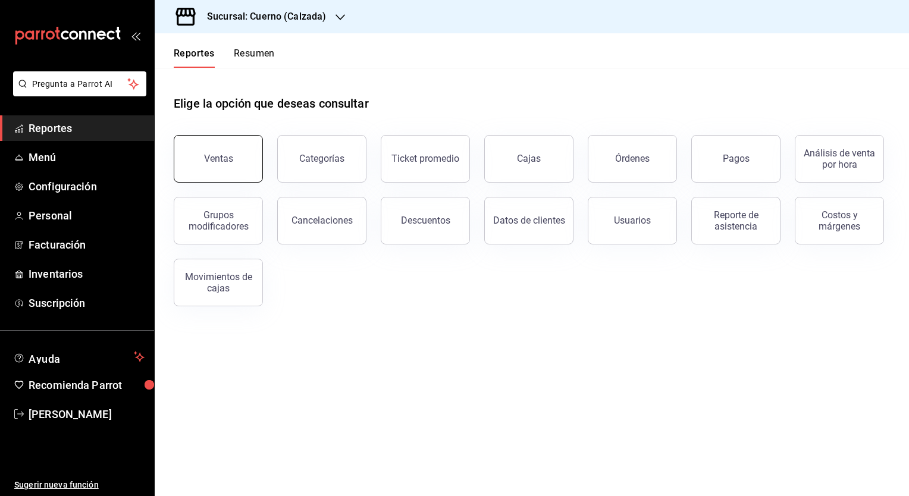
click at [249, 156] on button "Ventas" at bounding box center [218, 159] width 89 height 48
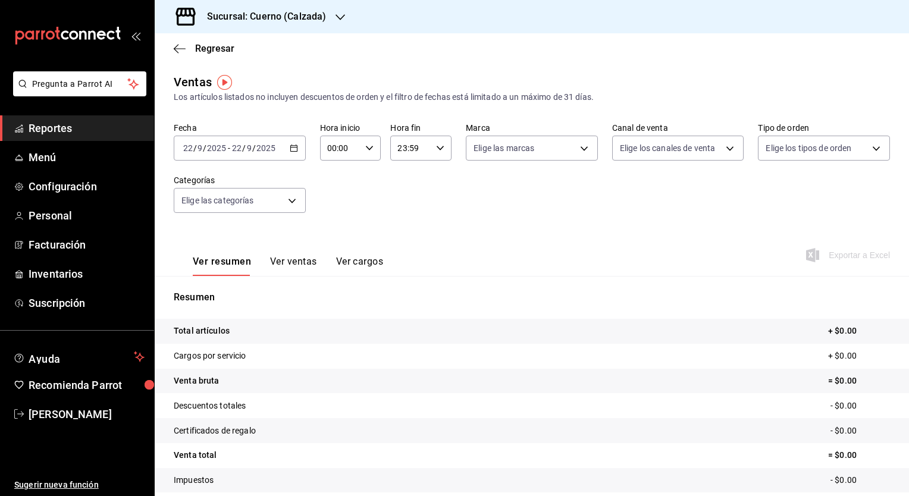
click at [292, 151] on \(Stroke\) "button" at bounding box center [293, 148] width 7 height 7
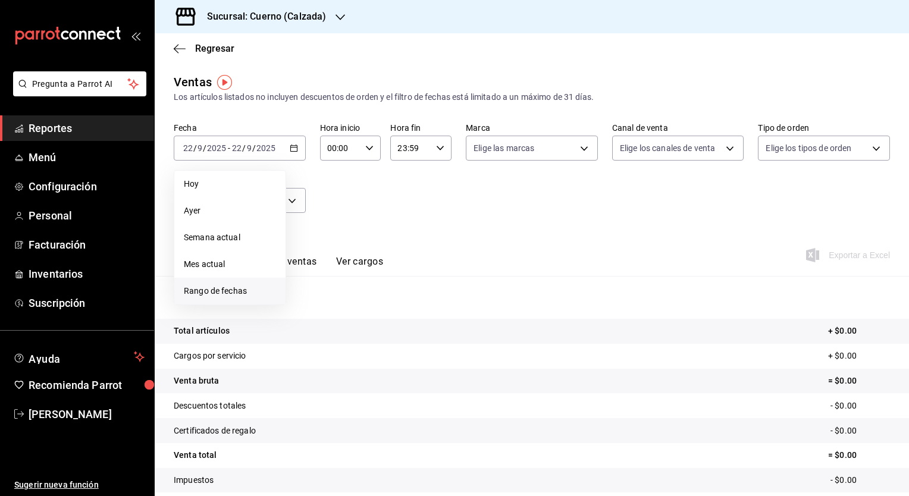
click at [217, 287] on span "Rango de fechas" at bounding box center [230, 291] width 92 height 12
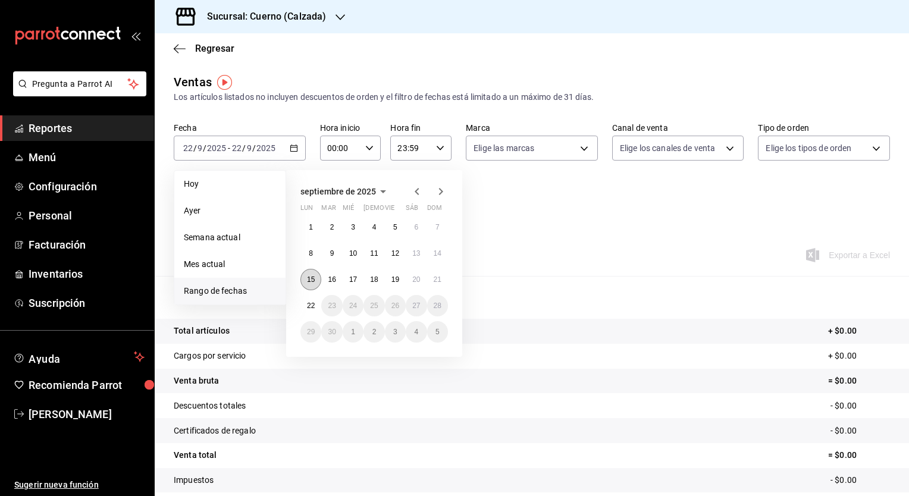
click at [307, 283] on button "15" at bounding box center [311, 279] width 21 height 21
click at [311, 305] on abbr "22" at bounding box center [311, 306] width 8 height 8
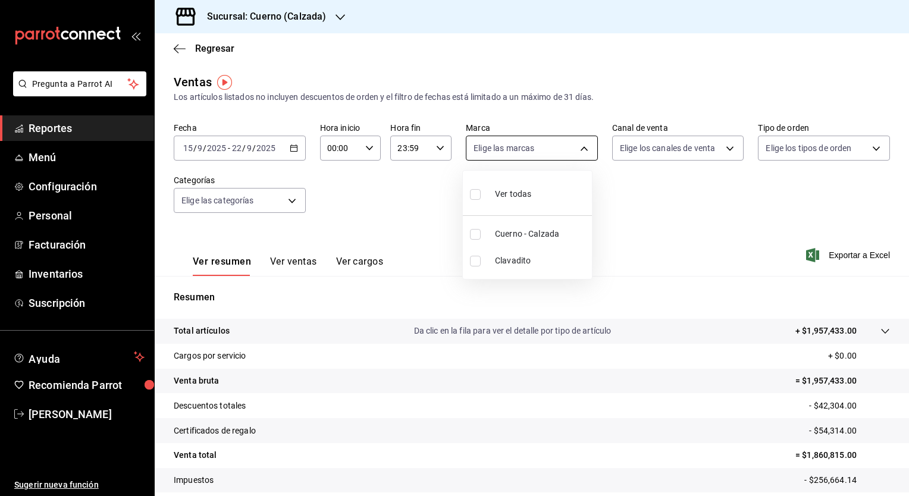
click at [581, 147] on body "Pregunta a Parrot AI Reportes Menú Configuración Personal Facturación Inventari…" at bounding box center [454, 248] width 909 height 496
click at [477, 235] on input "checkbox" at bounding box center [475, 234] width 11 height 11
checkbox input "true"
type input "b7ae777b-2dfc-42e0-9650-6cefdf37a424"
click at [473, 197] on input "checkbox" at bounding box center [475, 194] width 11 height 11
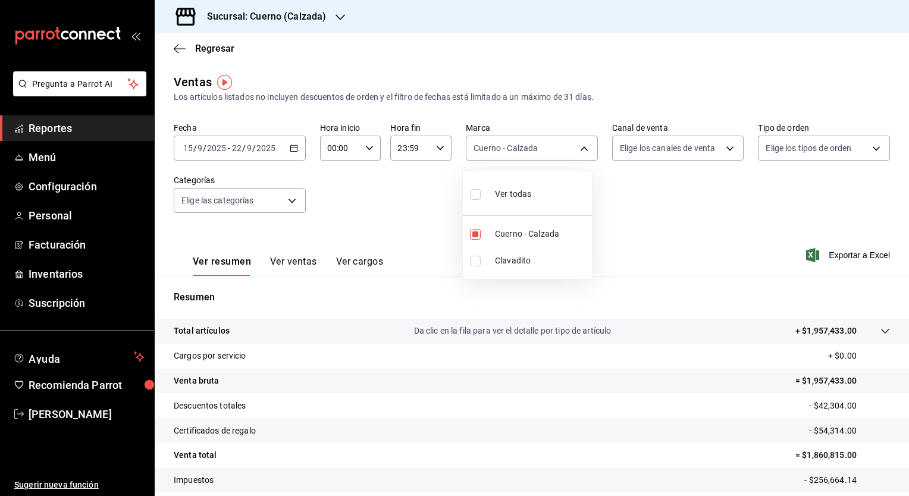
checkbox input "true"
type input "b7ae777b-2dfc-42e0-9650-6cefdf37a424,c000f1c0-fb9f-4016-8e6a-f0d1e83e893d"
checkbox input "true"
click at [724, 146] on div at bounding box center [454, 248] width 909 height 496
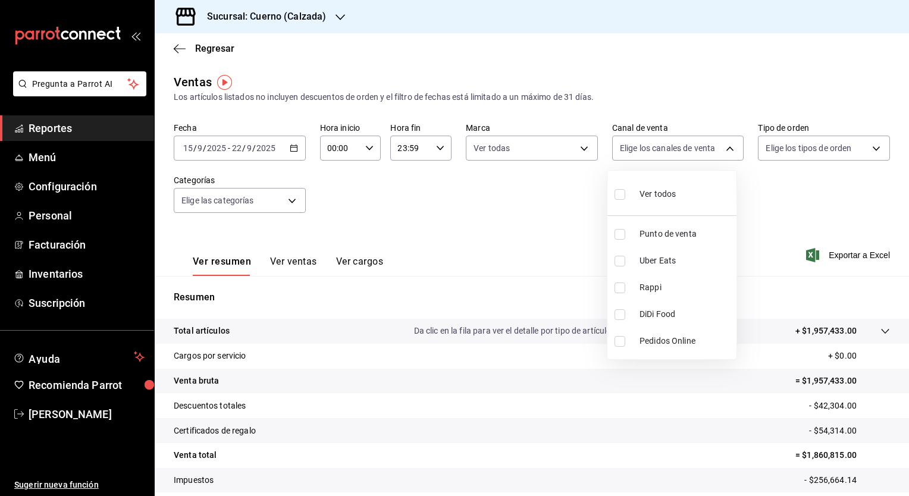
click at [724, 146] on body "Pregunta a Parrot AI Reportes Menú Configuración Personal Facturación Inventari…" at bounding box center [454, 248] width 909 height 496
click at [623, 198] on input "checkbox" at bounding box center [620, 194] width 11 height 11
checkbox input "true"
type input "PARROT,UBER_EATS,RAPPI,DIDI_FOOD,ONLINE"
checkbox input "true"
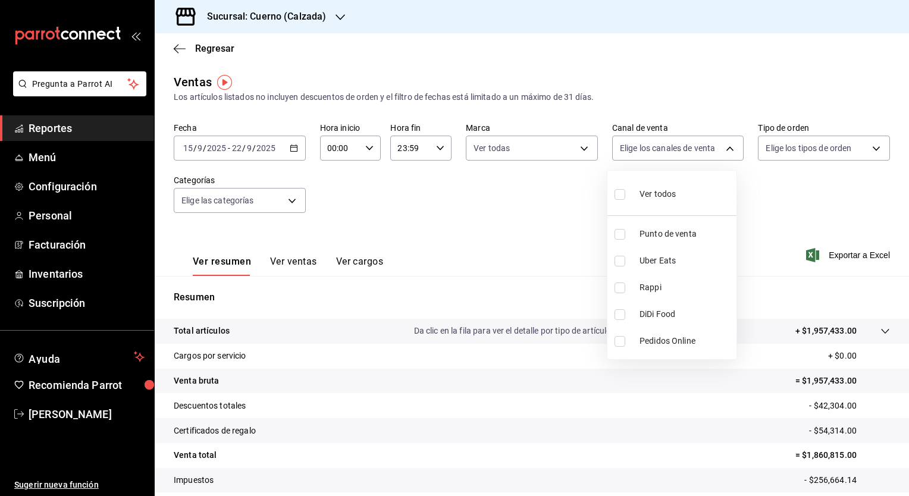
checkbox input "true"
click at [864, 151] on div at bounding box center [454, 248] width 909 height 496
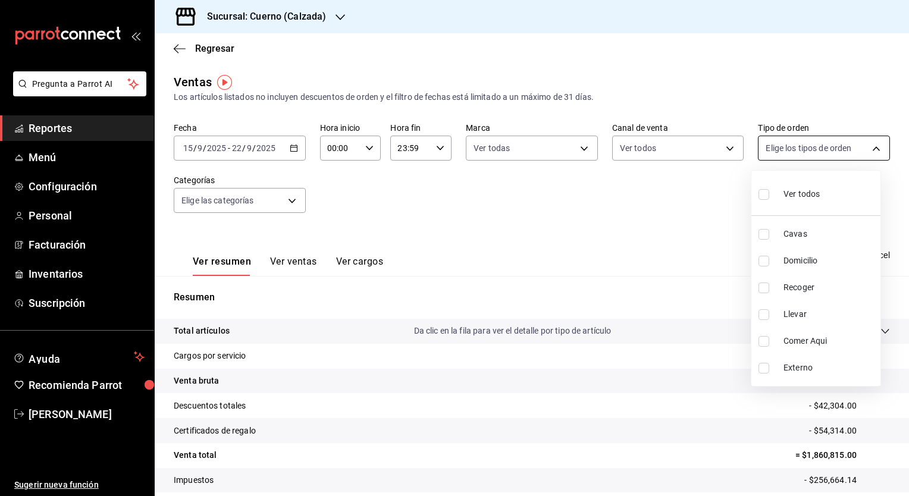
click at [870, 146] on body "Pregunta a Parrot AI Reportes Menú Configuración Personal Facturación Inventari…" at bounding box center [454, 248] width 909 height 496
click at [761, 196] on input "checkbox" at bounding box center [764, 194] width 11 height 11
checkbox input "true"
type input "45550569-3ed2-40ec-865f-a78a43aad0fb,ed9744db-0daf-4564-a5b3-b3442505d928,23f9e…"
checkbox input "true"
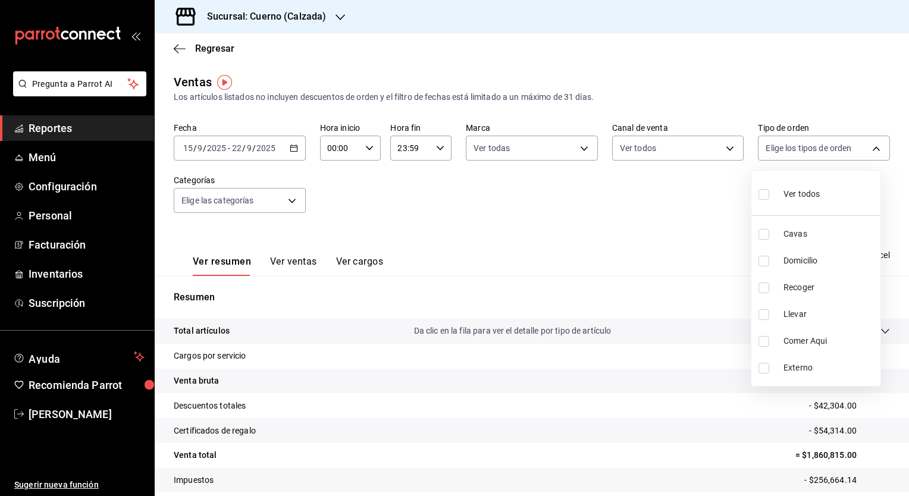
checkbox input "true"
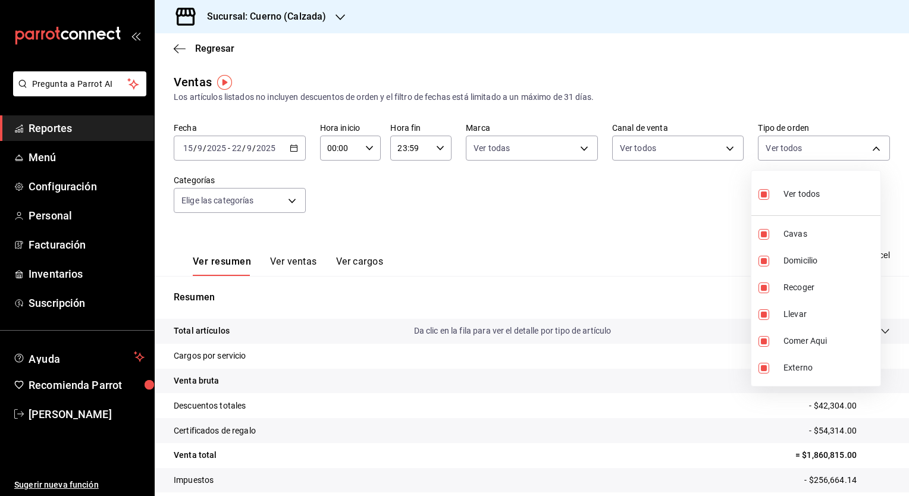
click at [288, 201] on div at bounding box center [454, 248] width 909 height 496
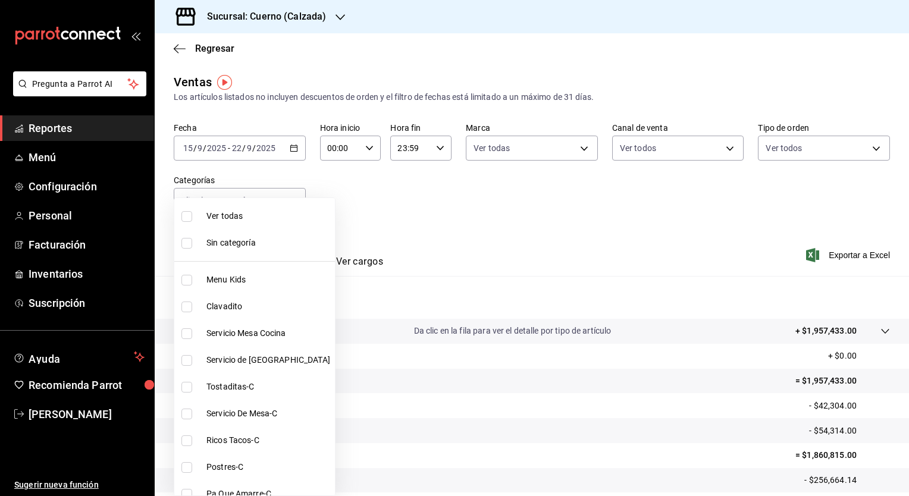
click at [288, 201] on body "Pregunta a Parrot AI Reportes Menú Configuración Personal Facturación Inventari…" at bounding box center [454, 248] width 909 height 496
click at [189, 220] on input "checkbox" at bounding box center [187, 216] width 11 height 11
checkbox input "true"
type input "fcad426d-22b8-4bc7-85b2-27ee6775f3f6,560d4c35-d9fc-4089-91ff-402d238ea400,30284…"
checkbox input "true"
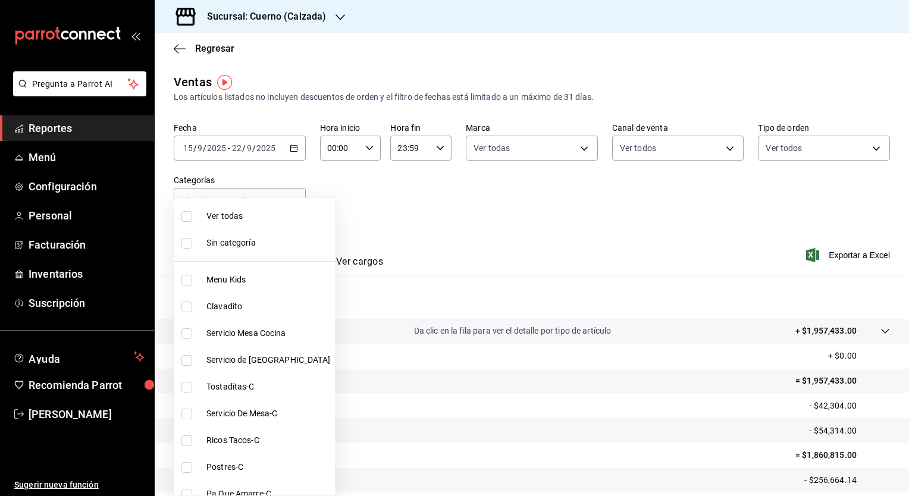
checkbox input "true"
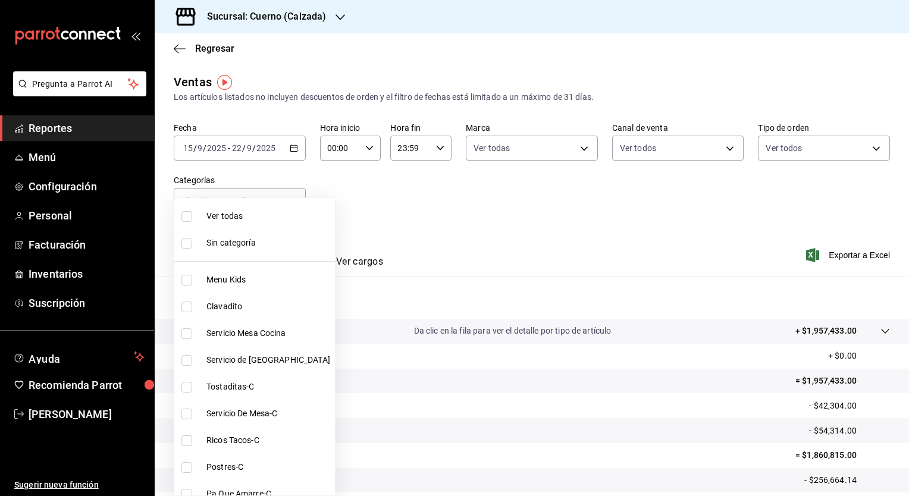
checkbox input "true"
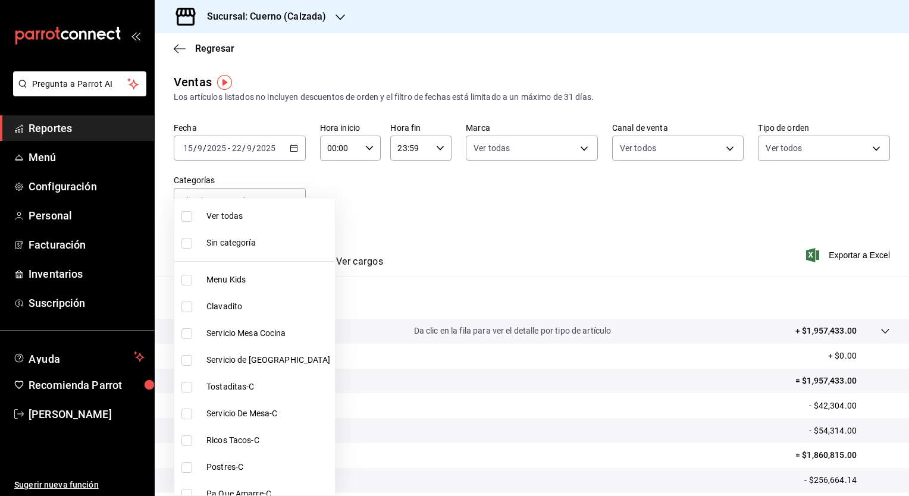
checkbox input "true"
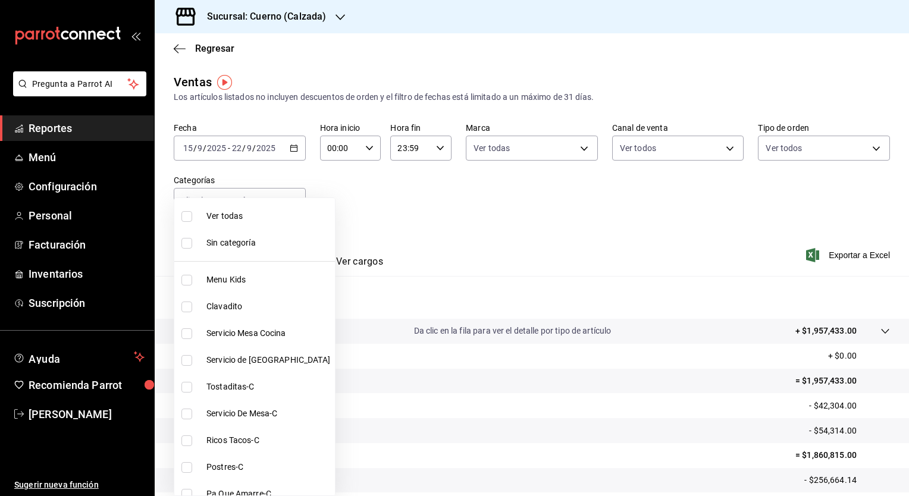
checkbox input "true"
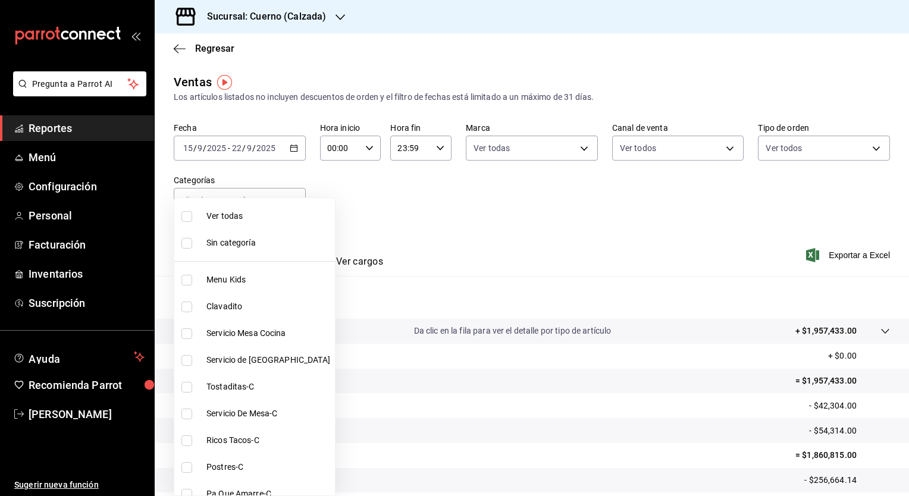
checkbox input "true"
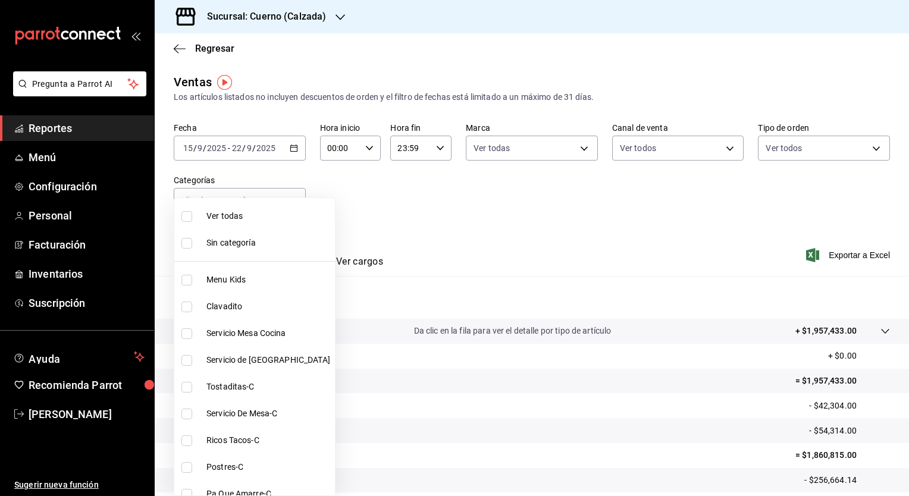
checkbox input "true"
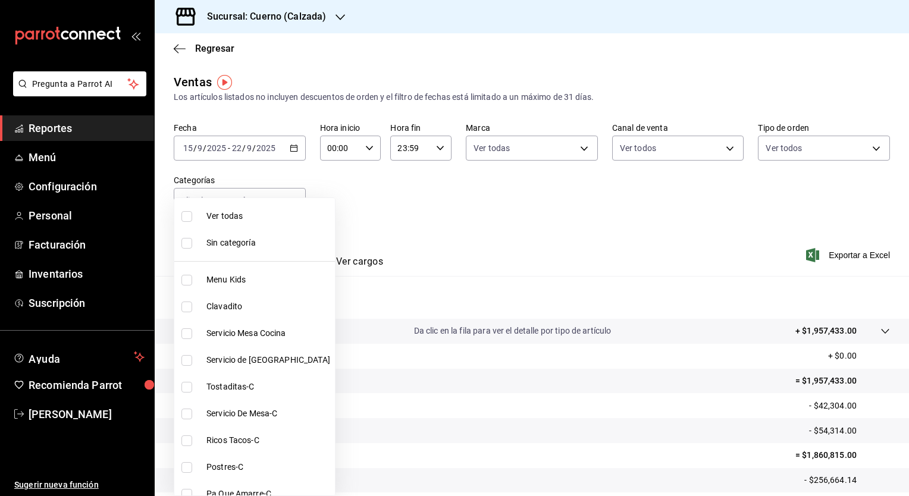
checkbox input "true"
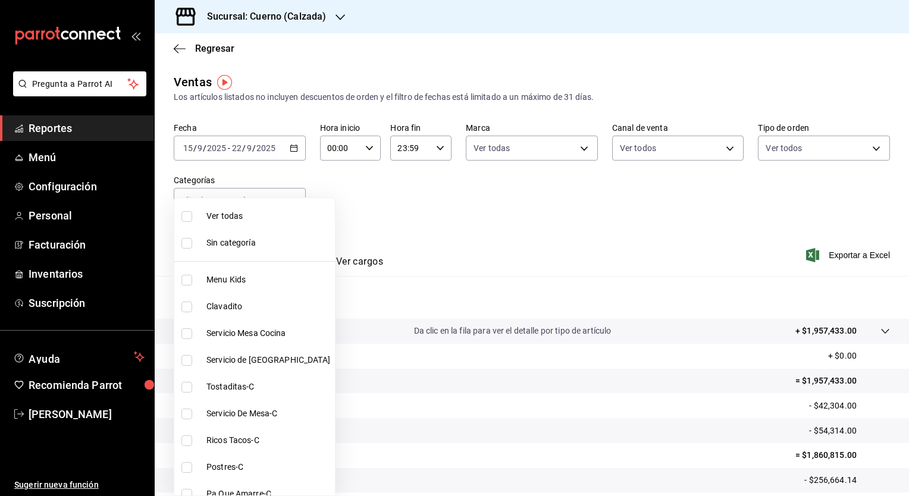
checkbox input "true"
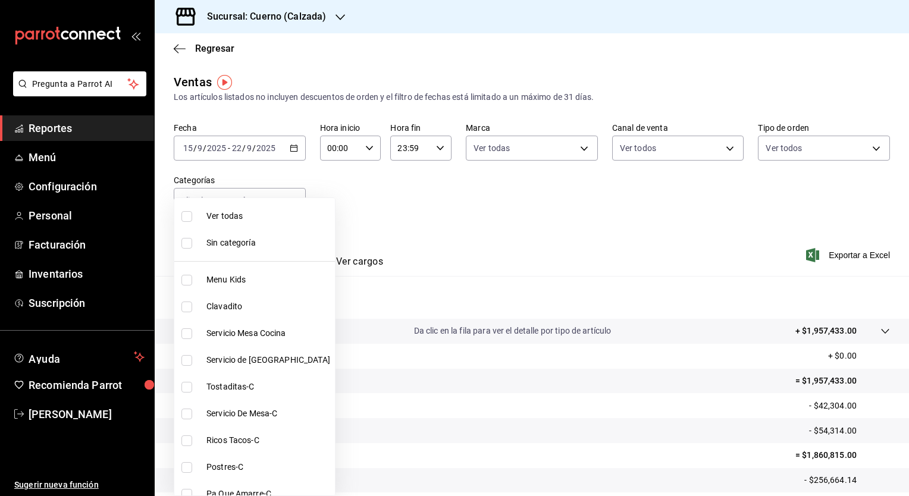
checkbox input "true"
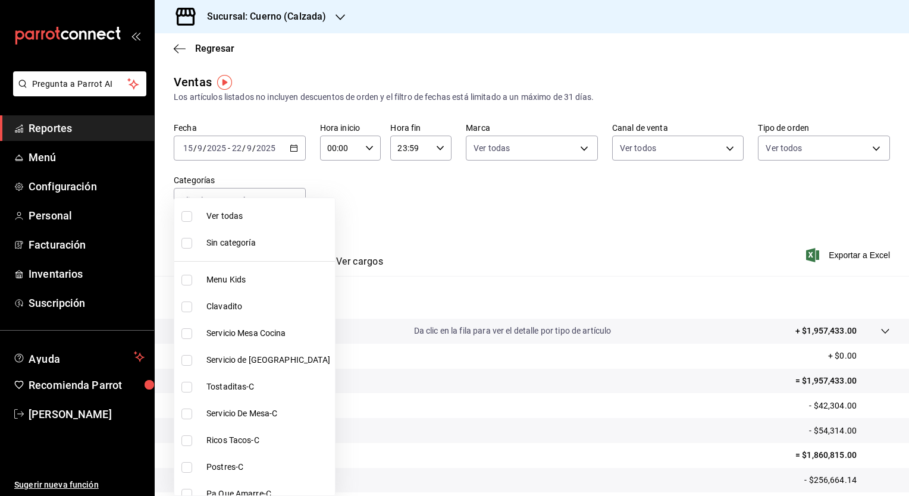
checkbox input "true"
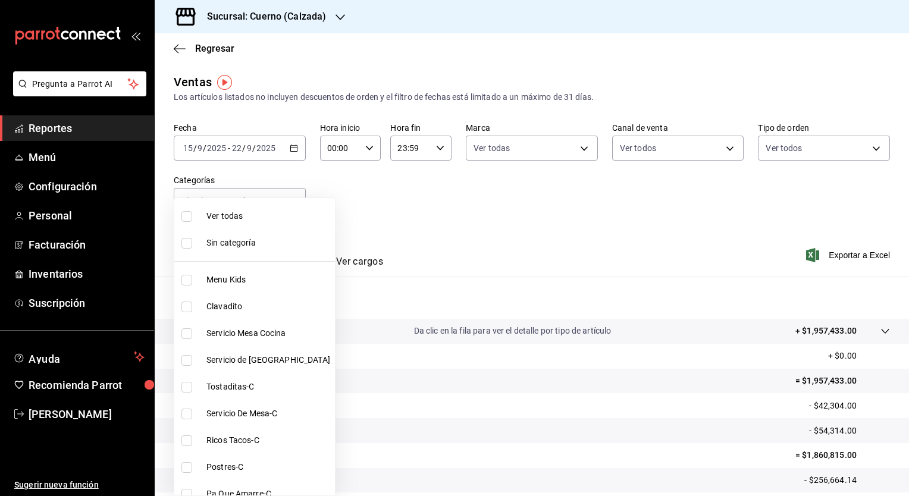
checkbox input "true"
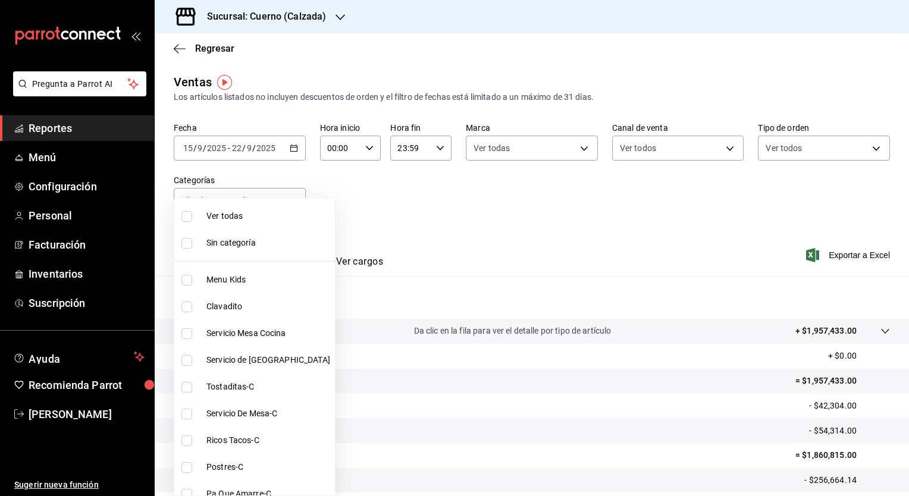
checkbox input "true"
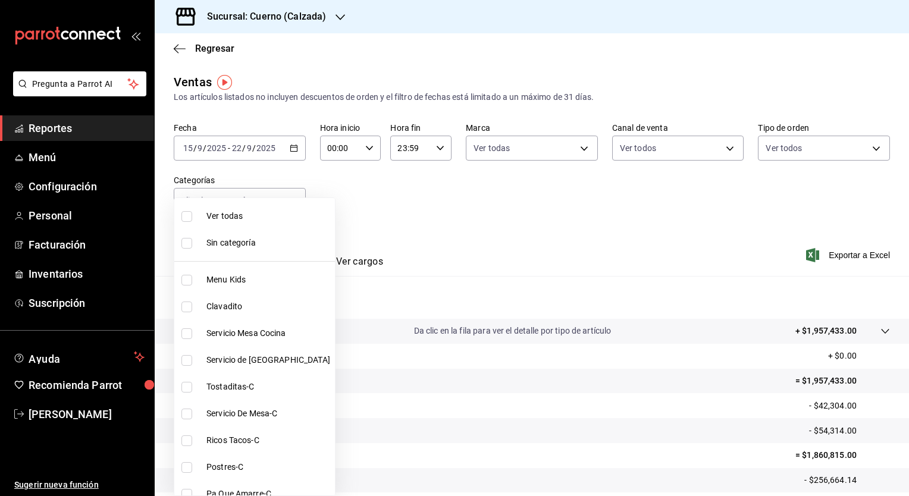
checkbox input "true"
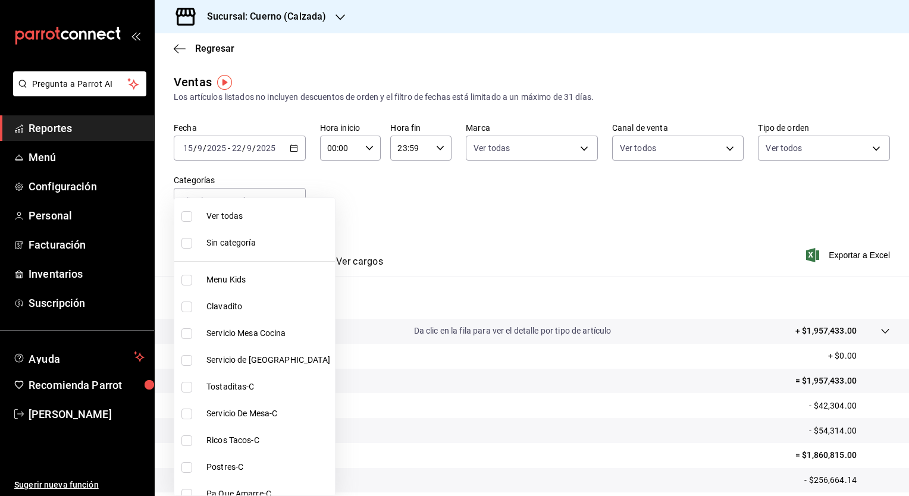
checkbox input "true"
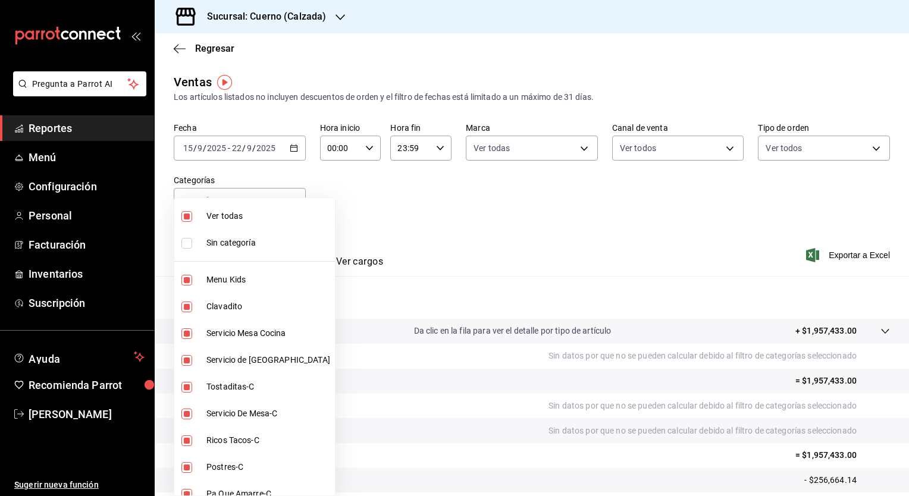
click at [367, 211] on div at bounding box center [454, 248] width 909 height 496
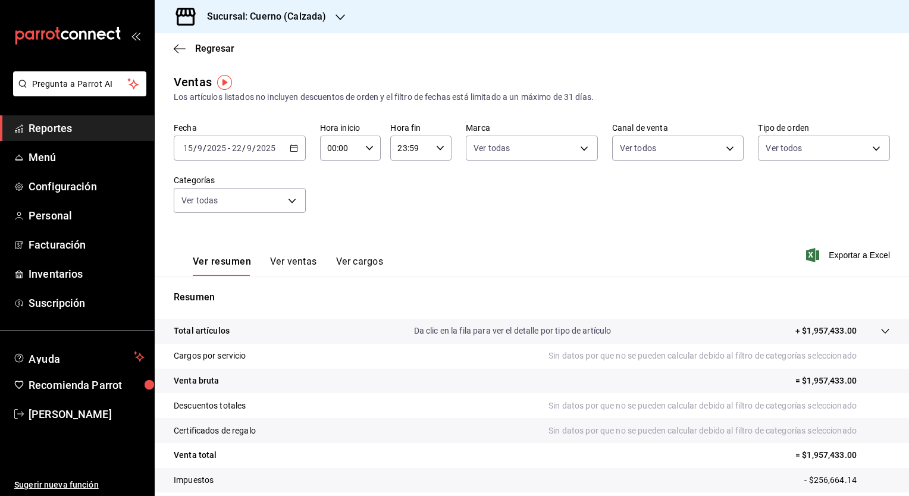
click at [292, 262] on button "Ver ventas" at bounding box center [293, 266] width 47 height 20
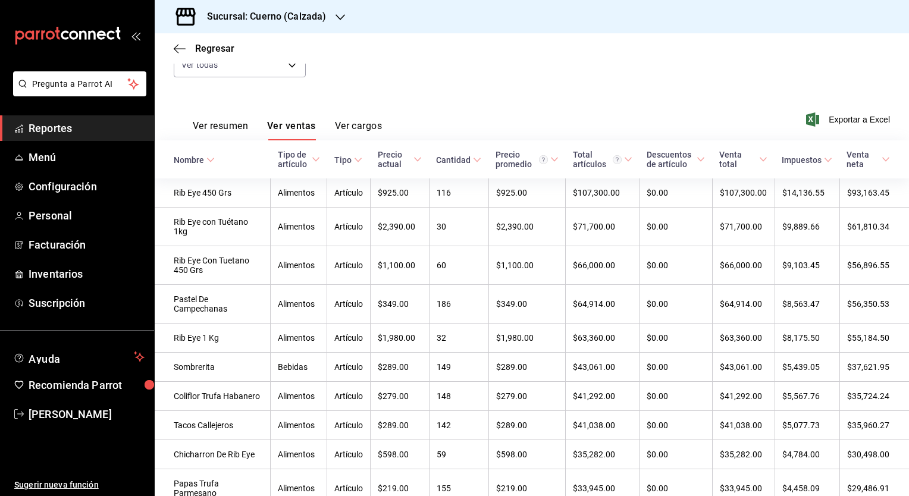
scroll to position [134, 0]
